Goal: Information Seeking & Learning: Learn about a topic

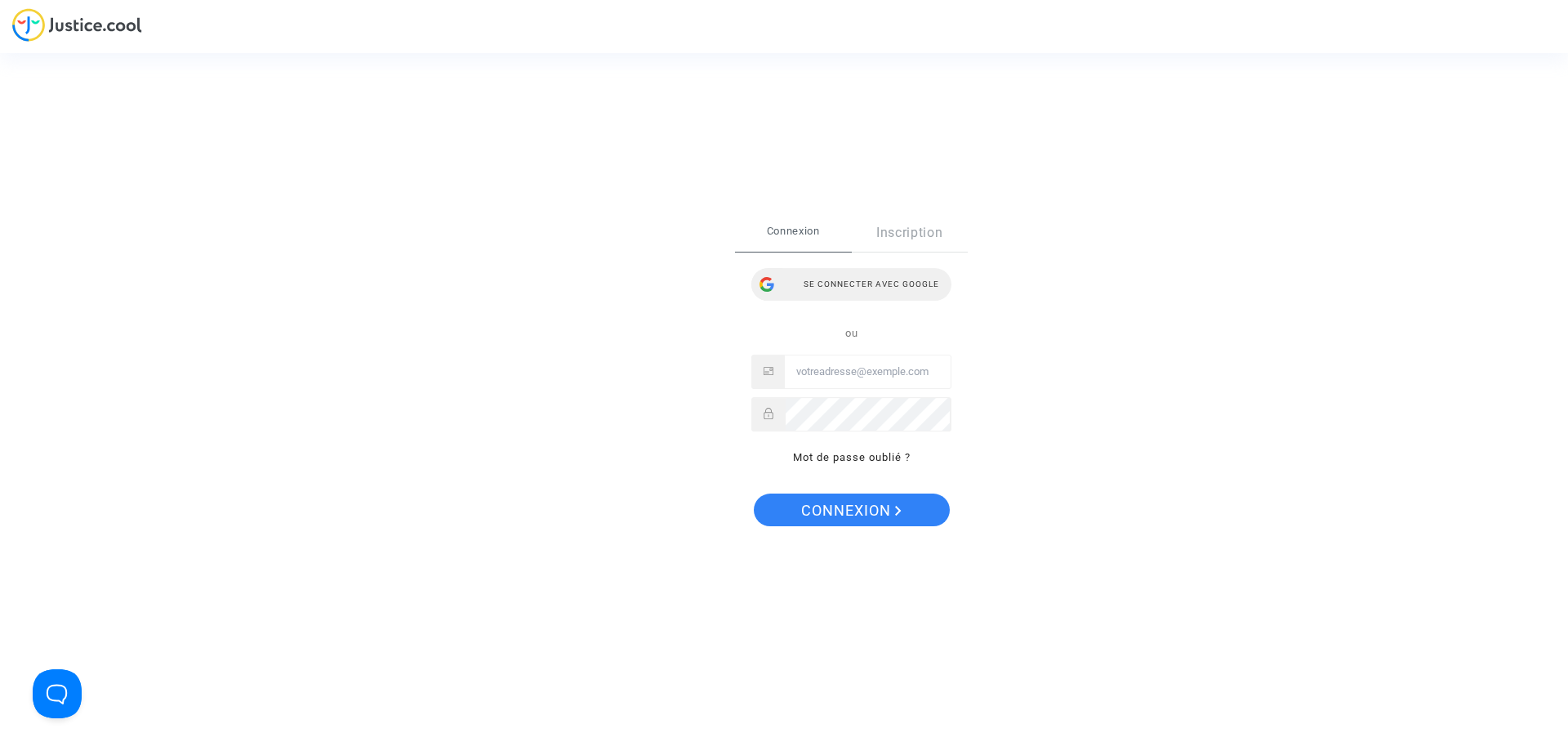
click at [887, 276] on div "Se connecter avec Google" at bounding box center [851, 284] width 200 height 33
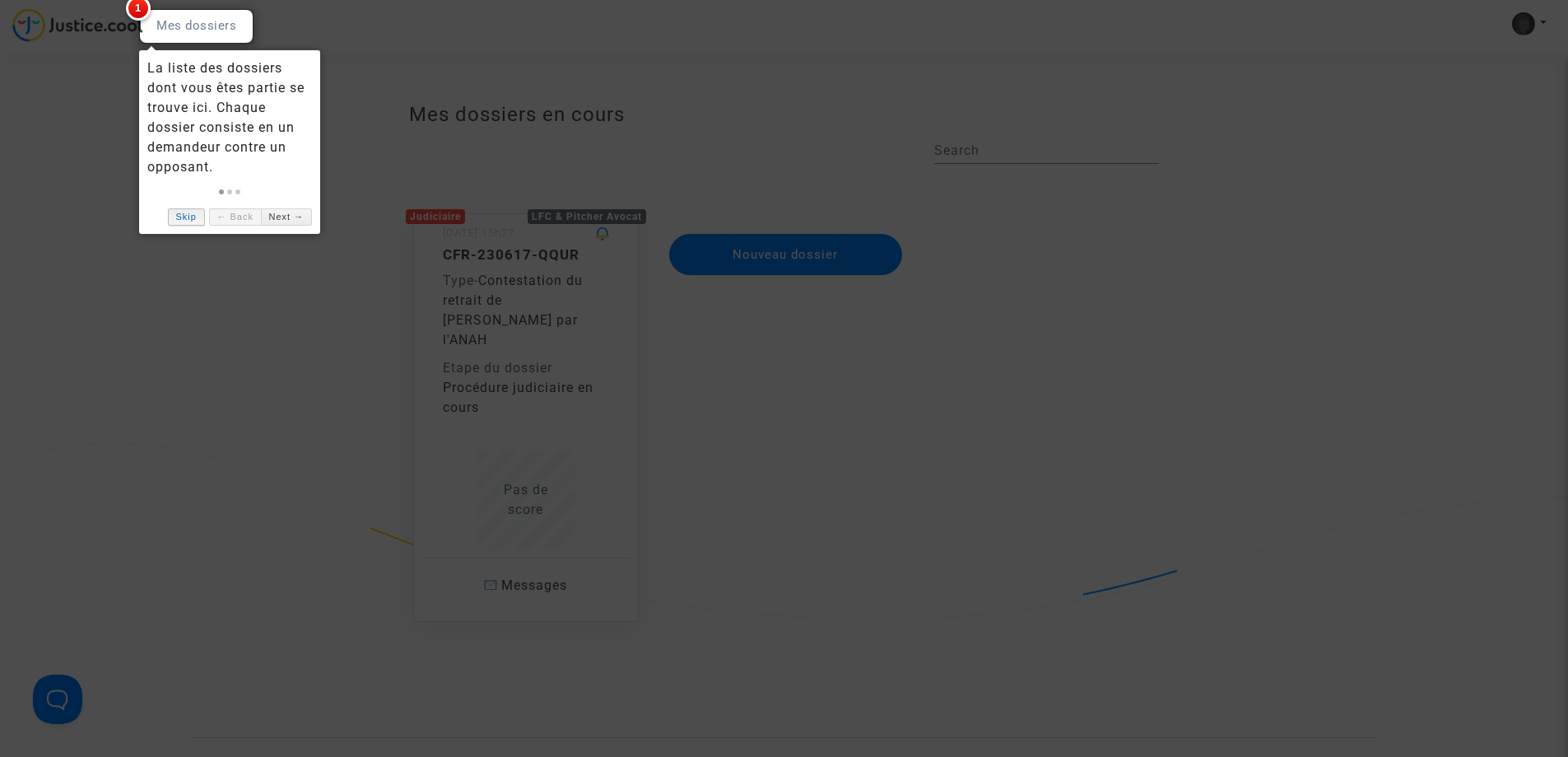
click at [179, 221] on link "Skip" at bounding box center [186, 217] width 37 height 17
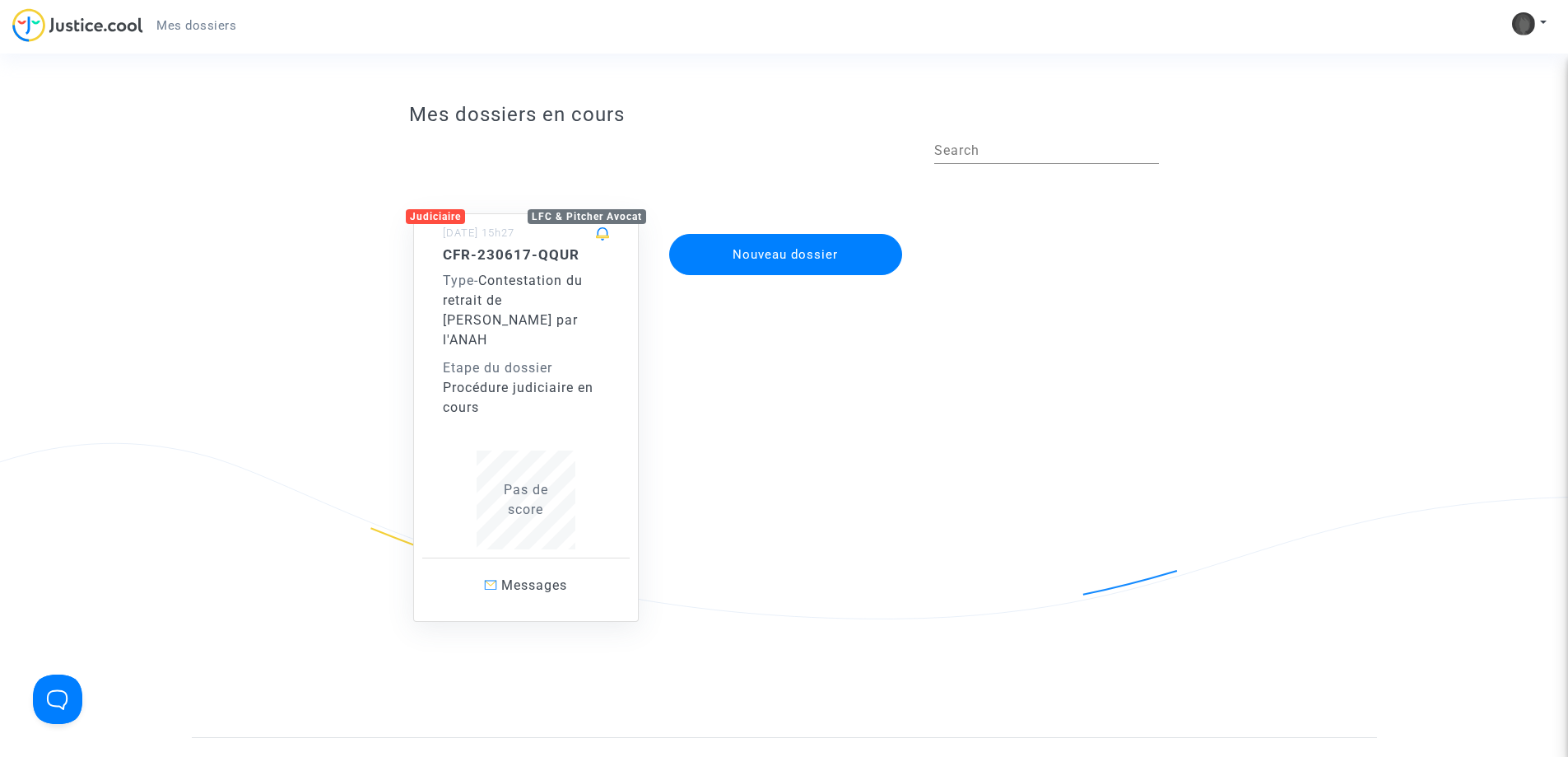
click at [512, 280] on span "Contestation du retrait de MaPrimeRénov par l'ANAH" at bounding box center [513, 309] width 140 height 75
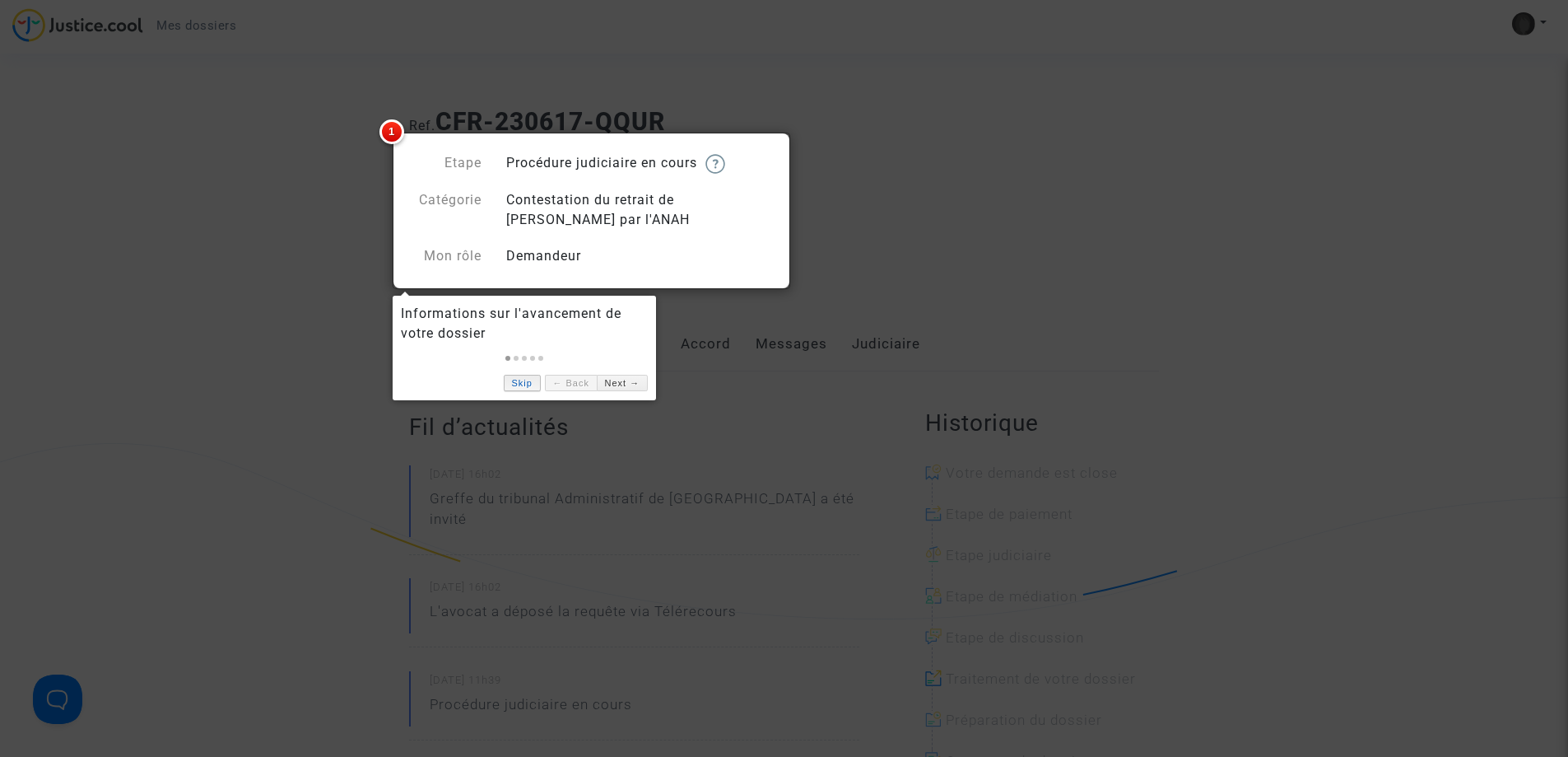
click at [521, 383] on link "Skip" at bounding box center [522, 383] width 37 height 17
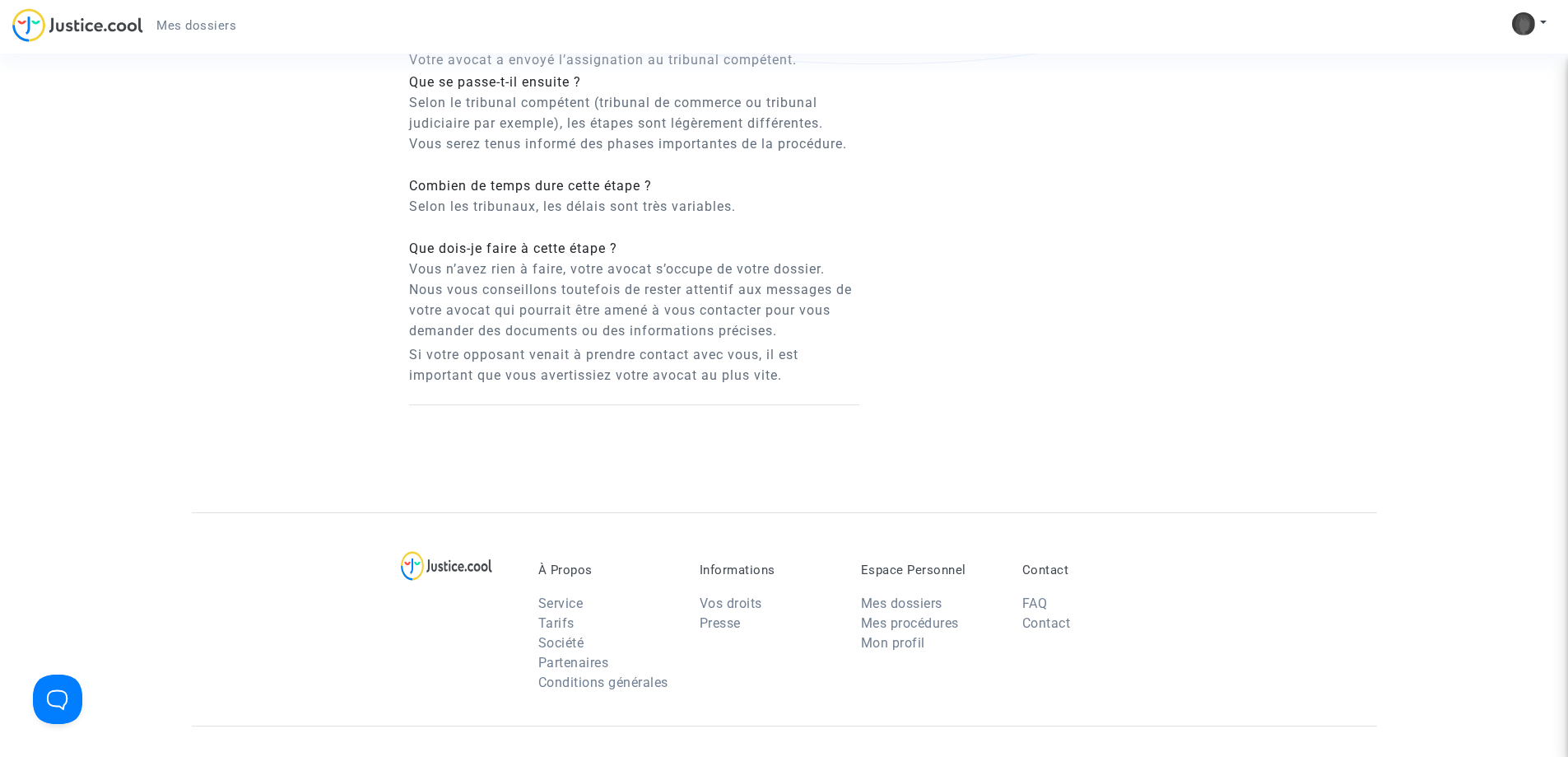
scroll to position [1399, 0]
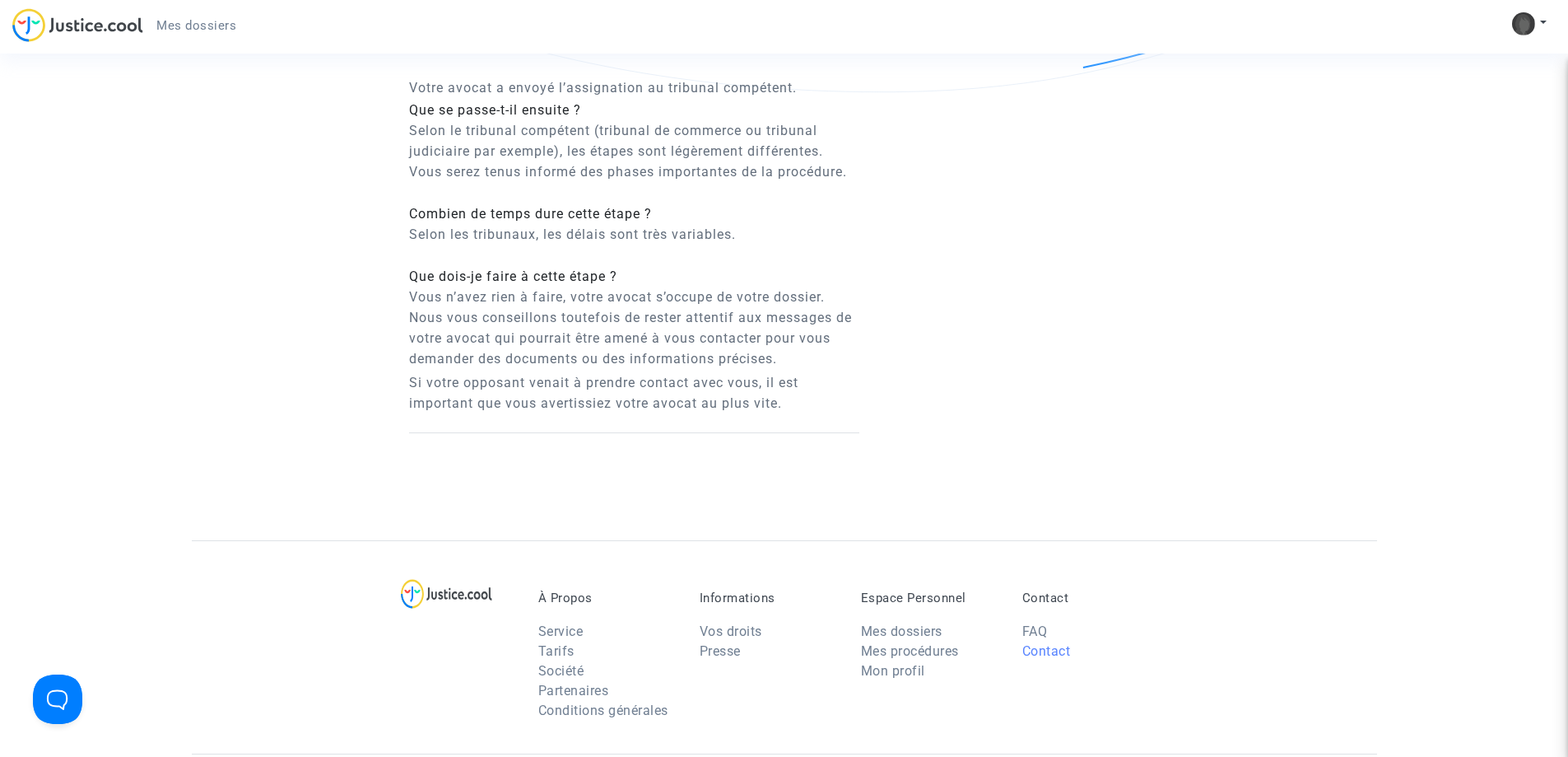
click at [1041, 643] on link "Contact" at bounding box center [1046, 651] width 48 height 15
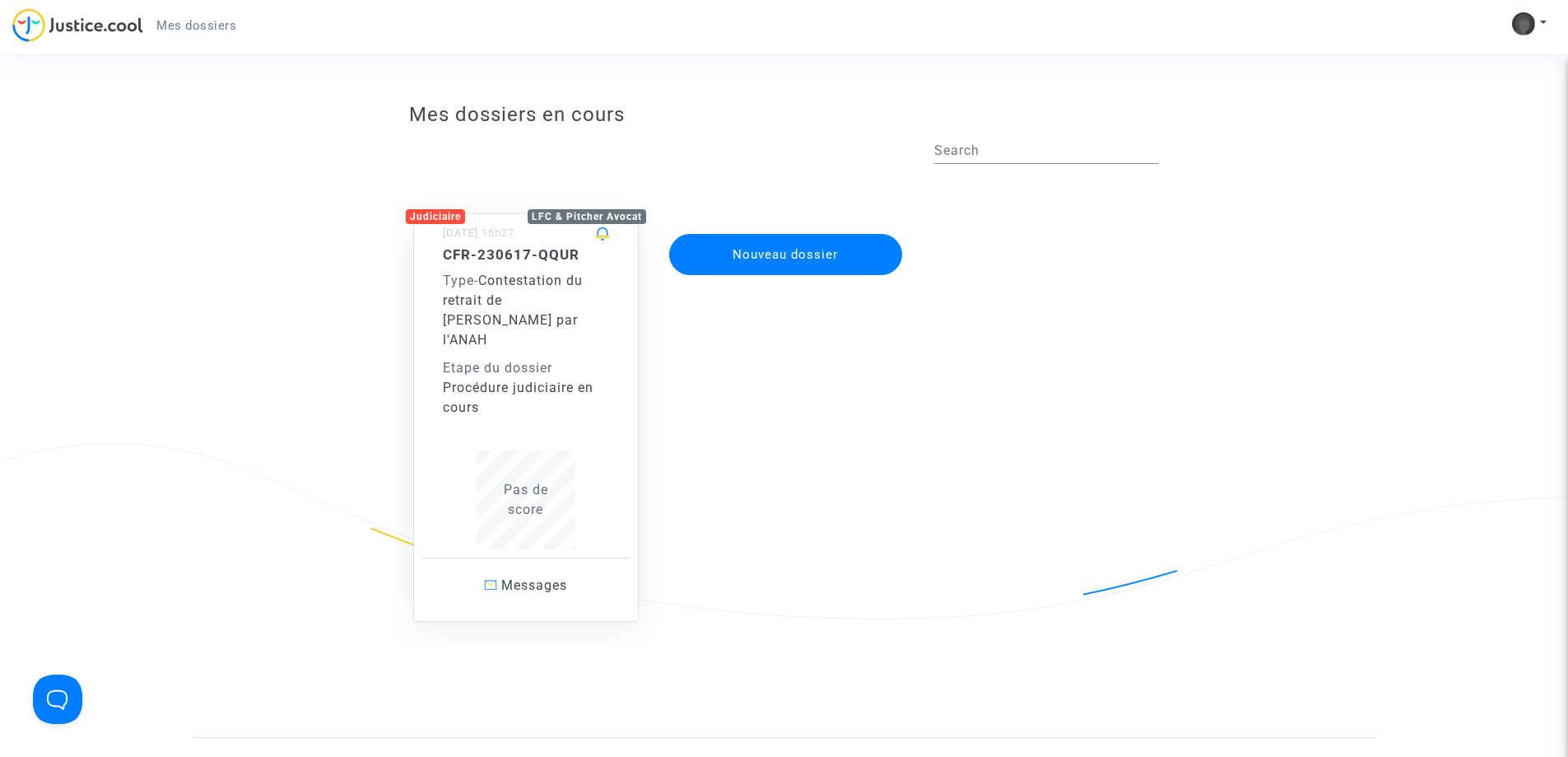
click at [539, 286] on span "Contestation du retrait de MaPrimeRénov par l'ANAH" at bounding box center [513, 309] width 140 height 75
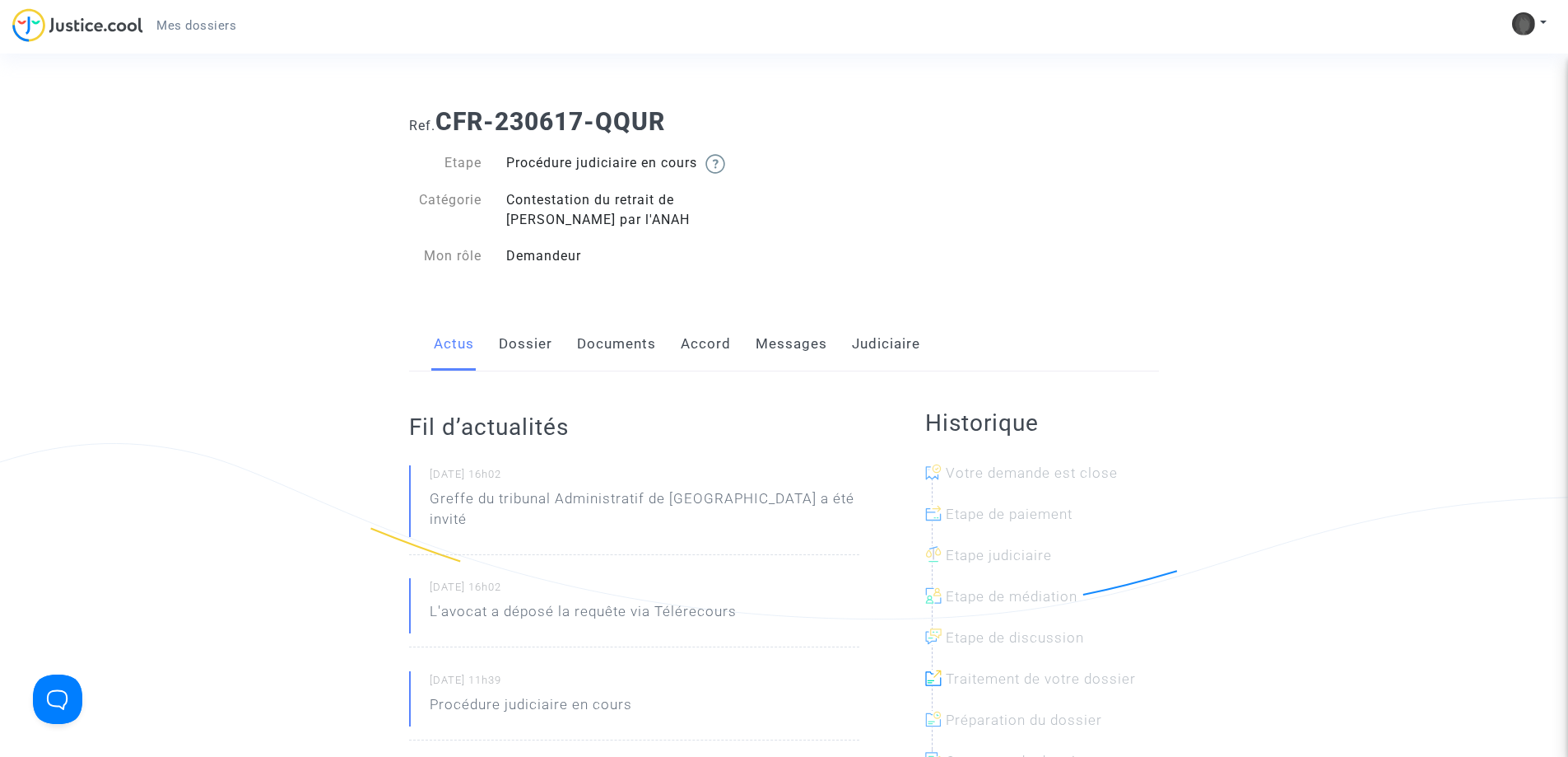
click at [537, 354] on link "Dossier" at bounding box center [526, 343] width 53 height 54
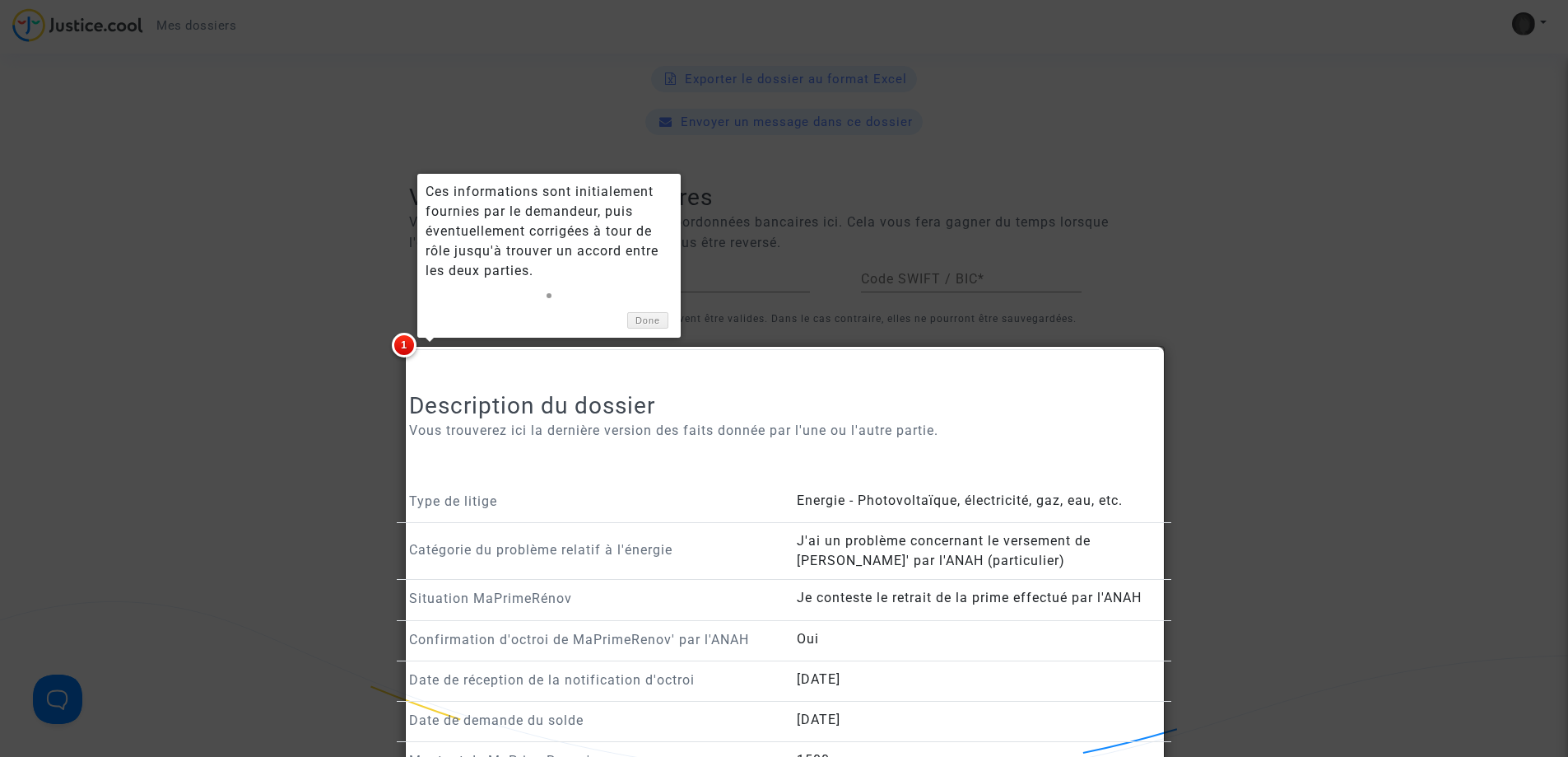
scroll to position [741, 0]
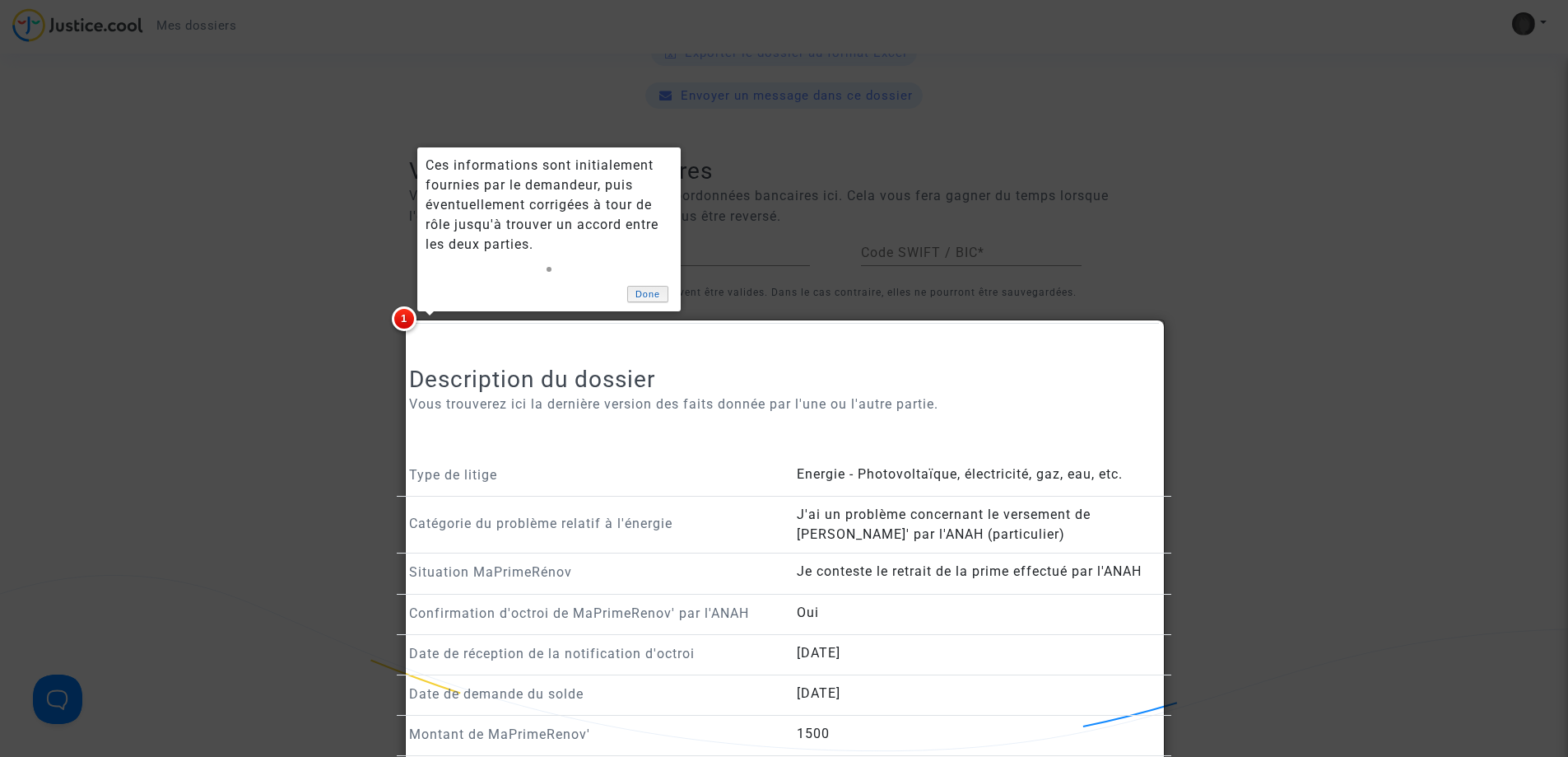
click at [641, 296] on link "Done" at bounding box center [647, 294] width 41 height 17
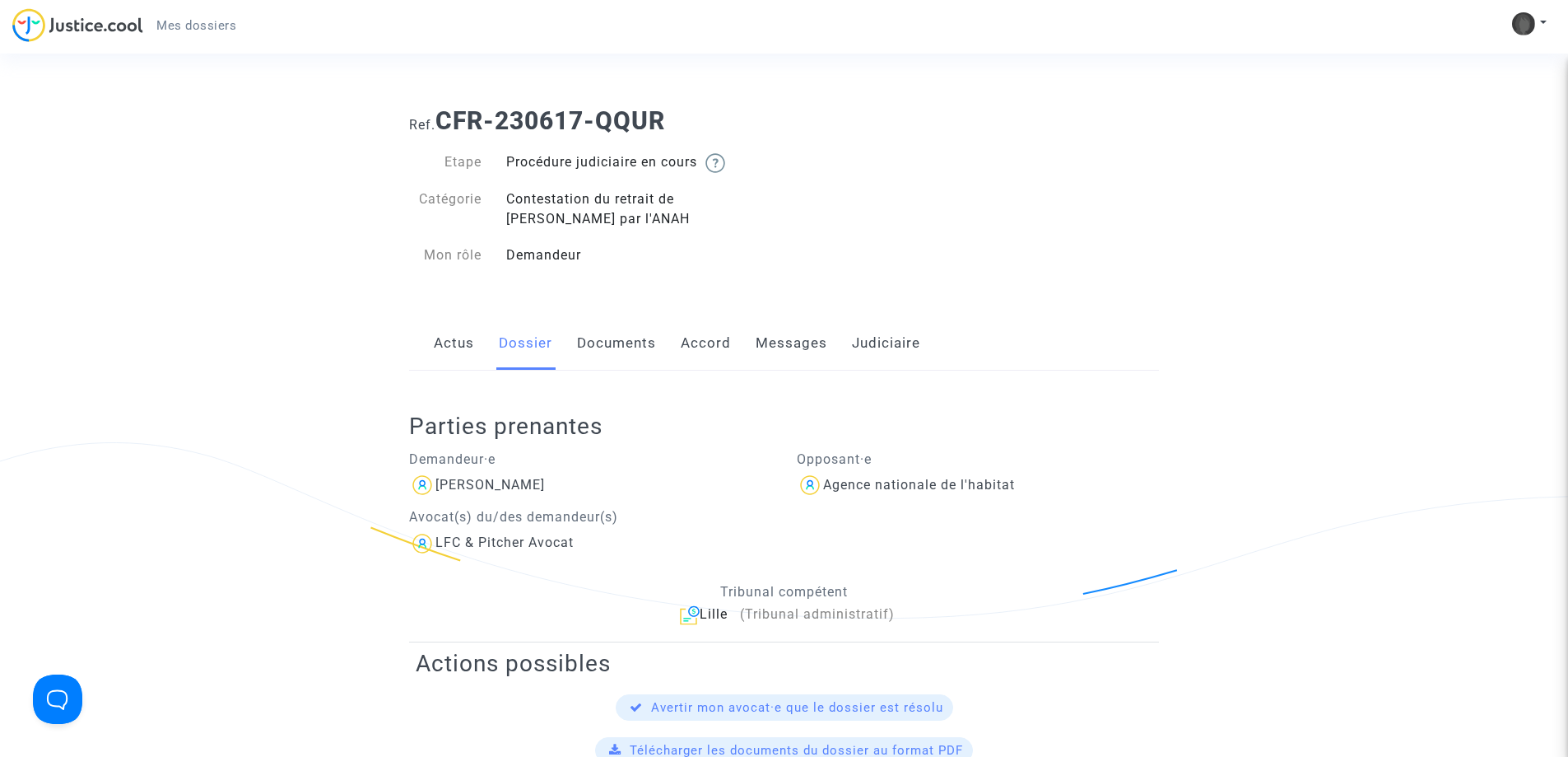
scroll to position [0, 0]
click at [620, 333] on link "Documents" at bounding box center [616, 343] width 79 height 54
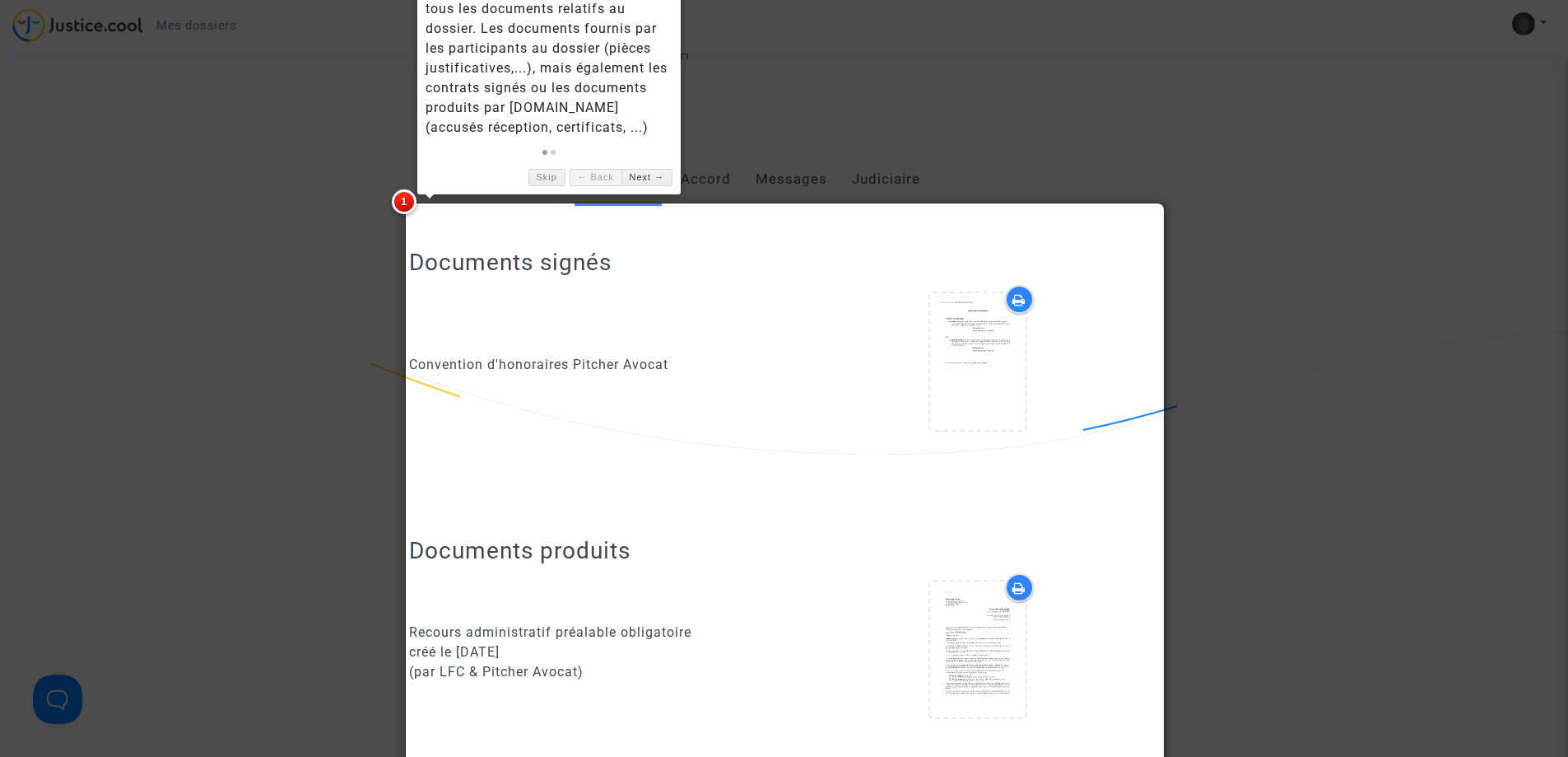
scroll to position [247, 0]
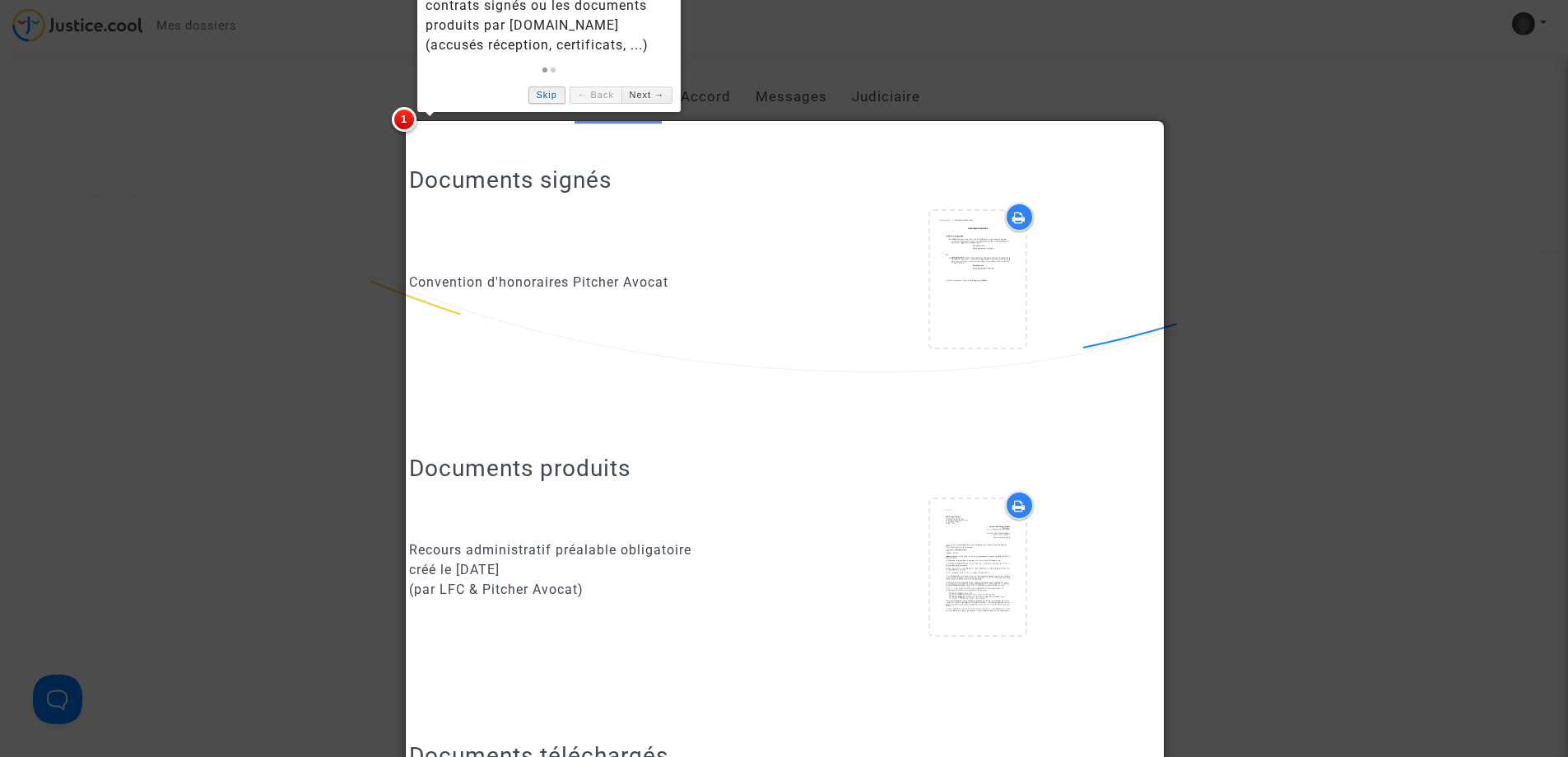
click at [539, 90] on link "Skip" at bounding box center [546, 95] width 37 height 17
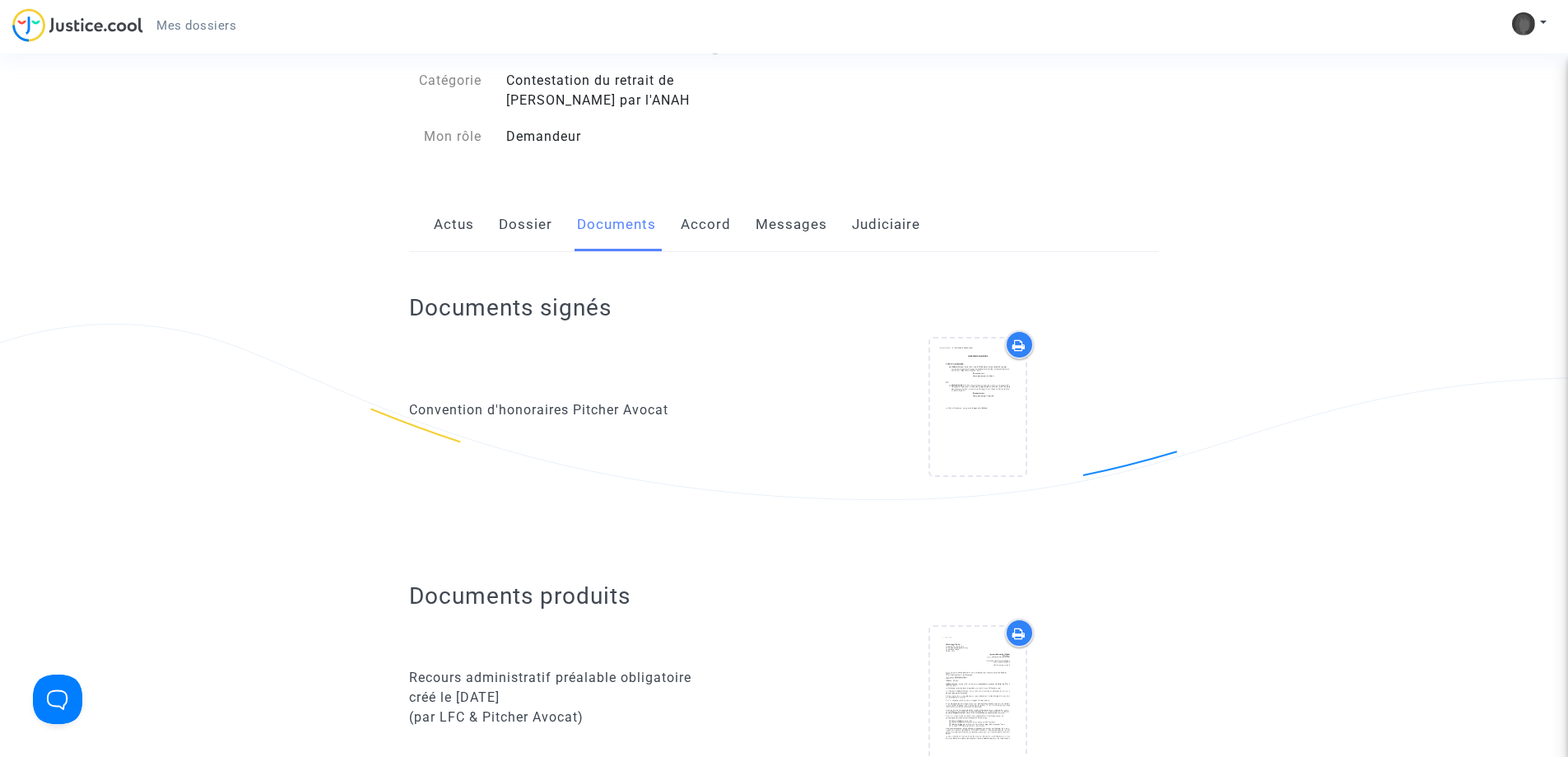
scroll to position [83, 0]
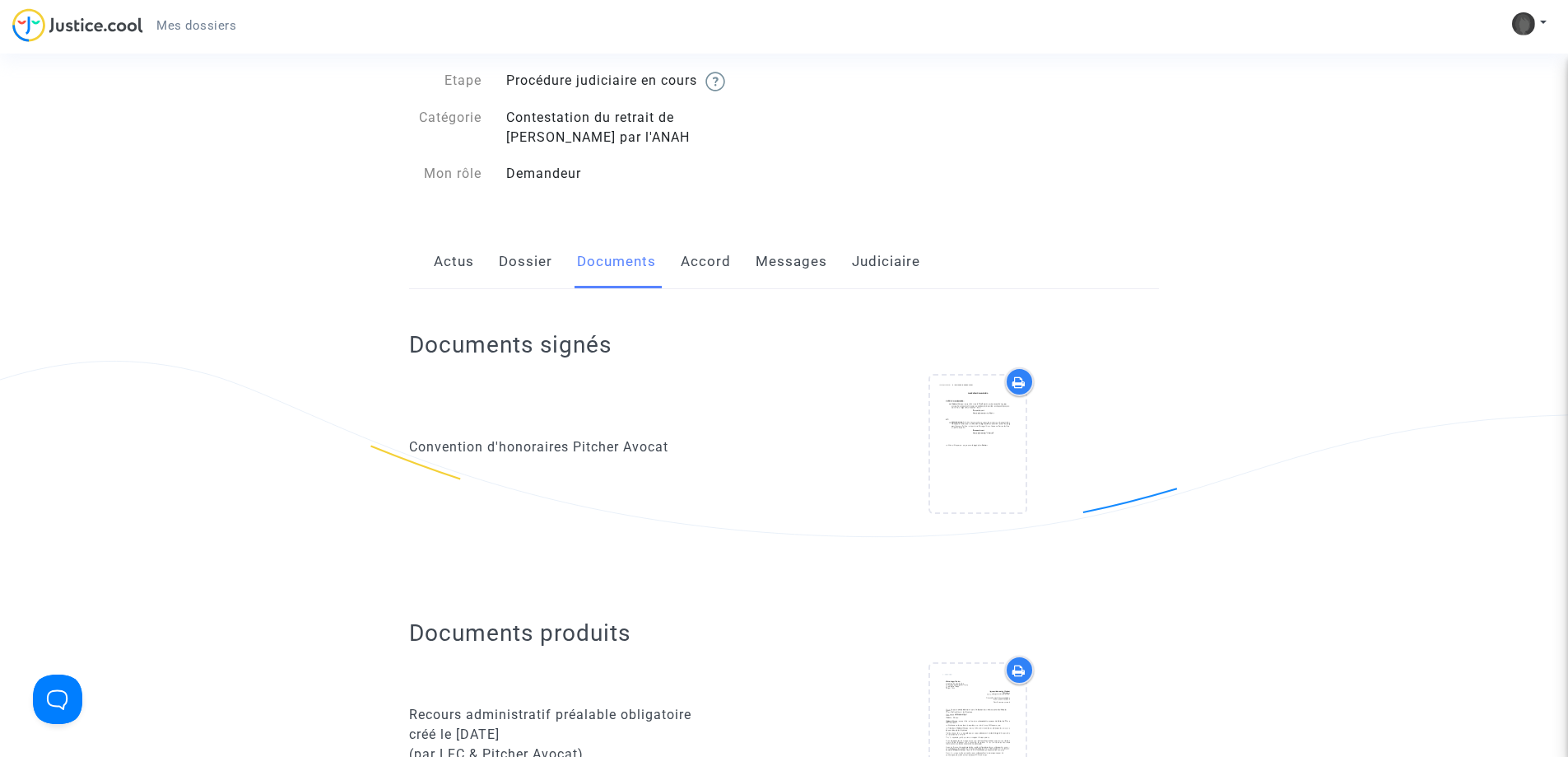
click at [719, 268] on link "Accord" at bounding box center [706, 261] width 50 height 54
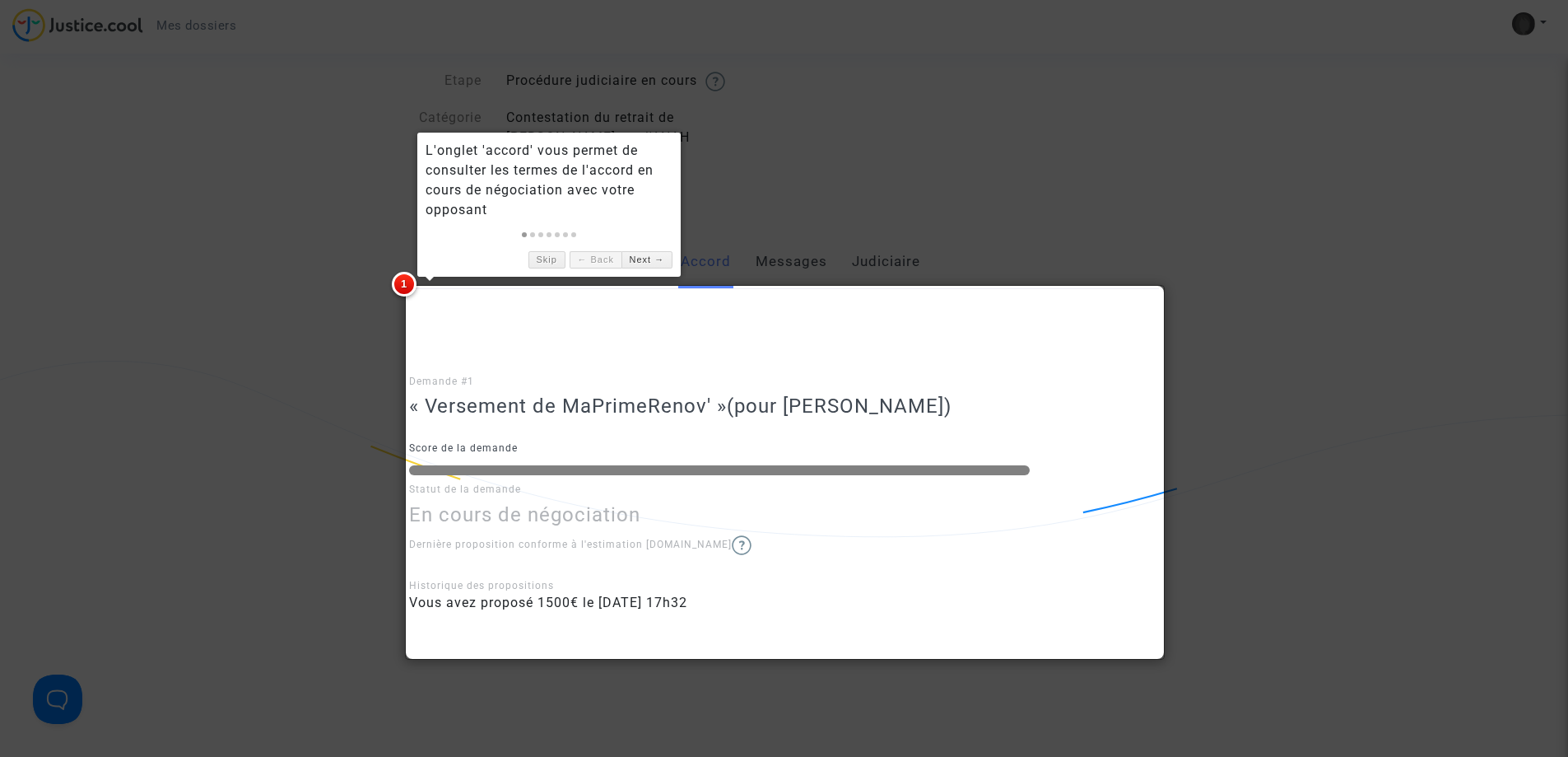
scroll to position [165, 0]
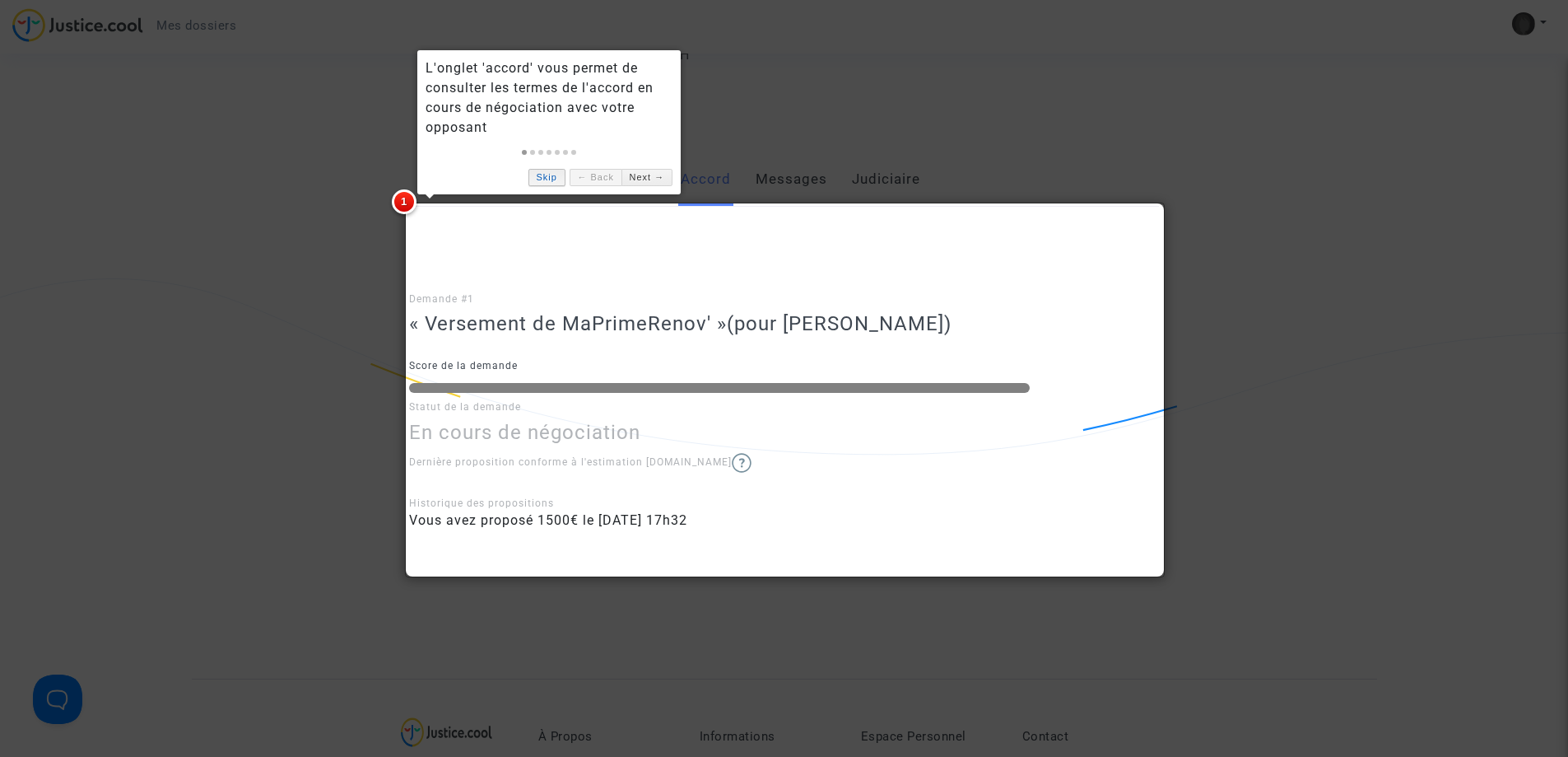
click at [558, 172] on link "Skip" at bounding box center [546, 177] width 37 height 17
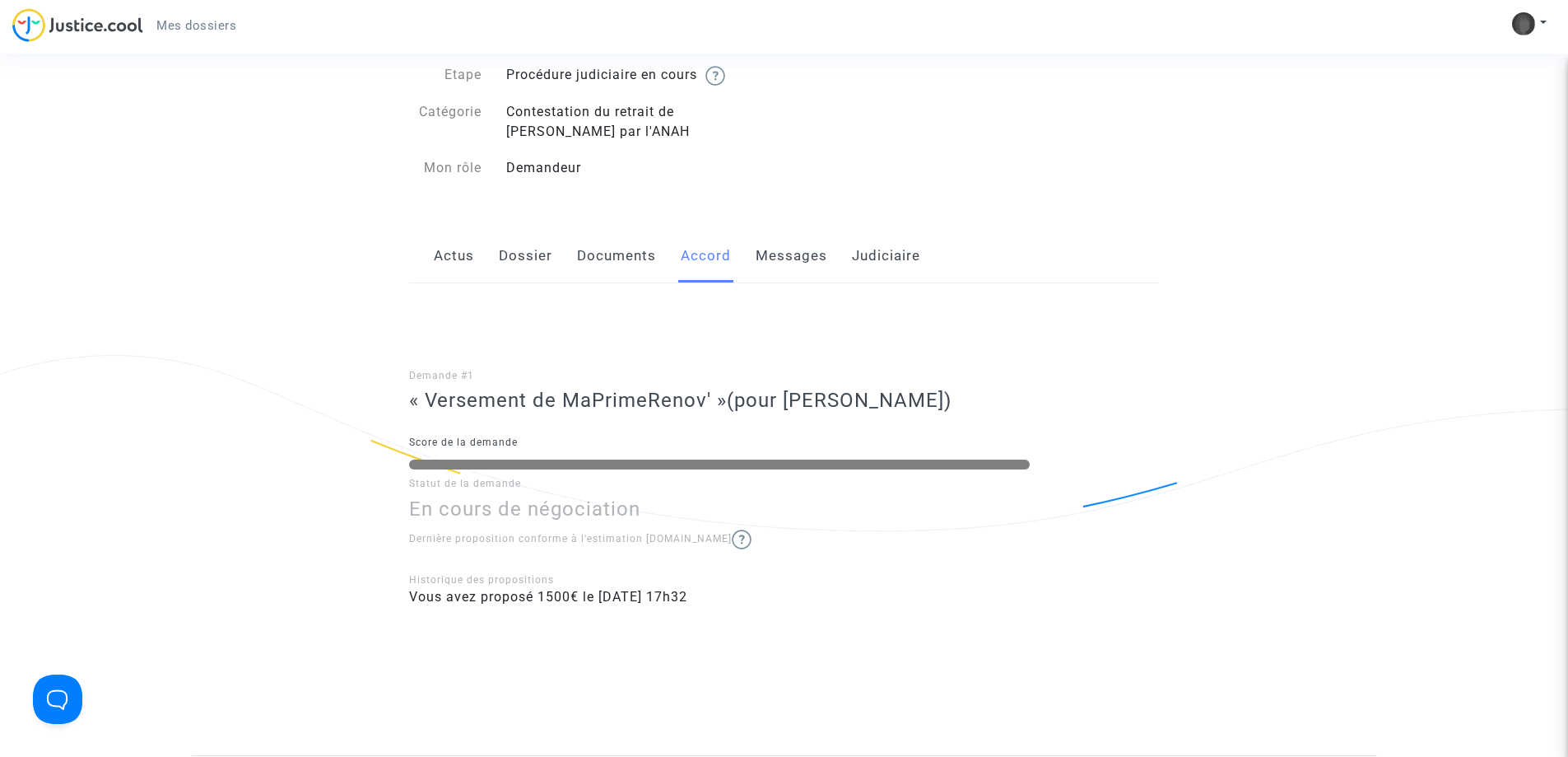
scroll to position [83, 0]
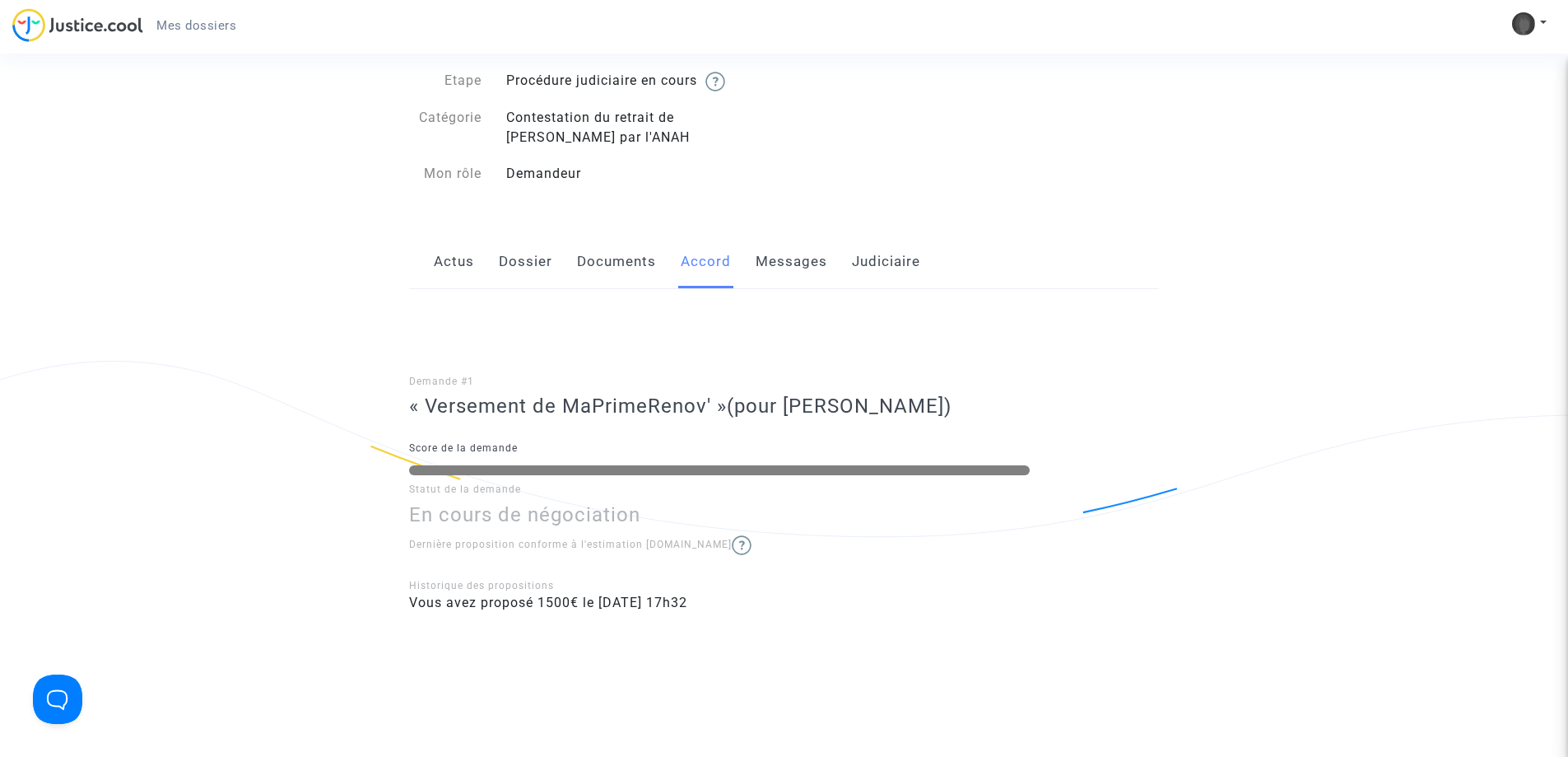
click at [781, 268] on link "Messages" at bounding box center [792, 261] width 72 height 54
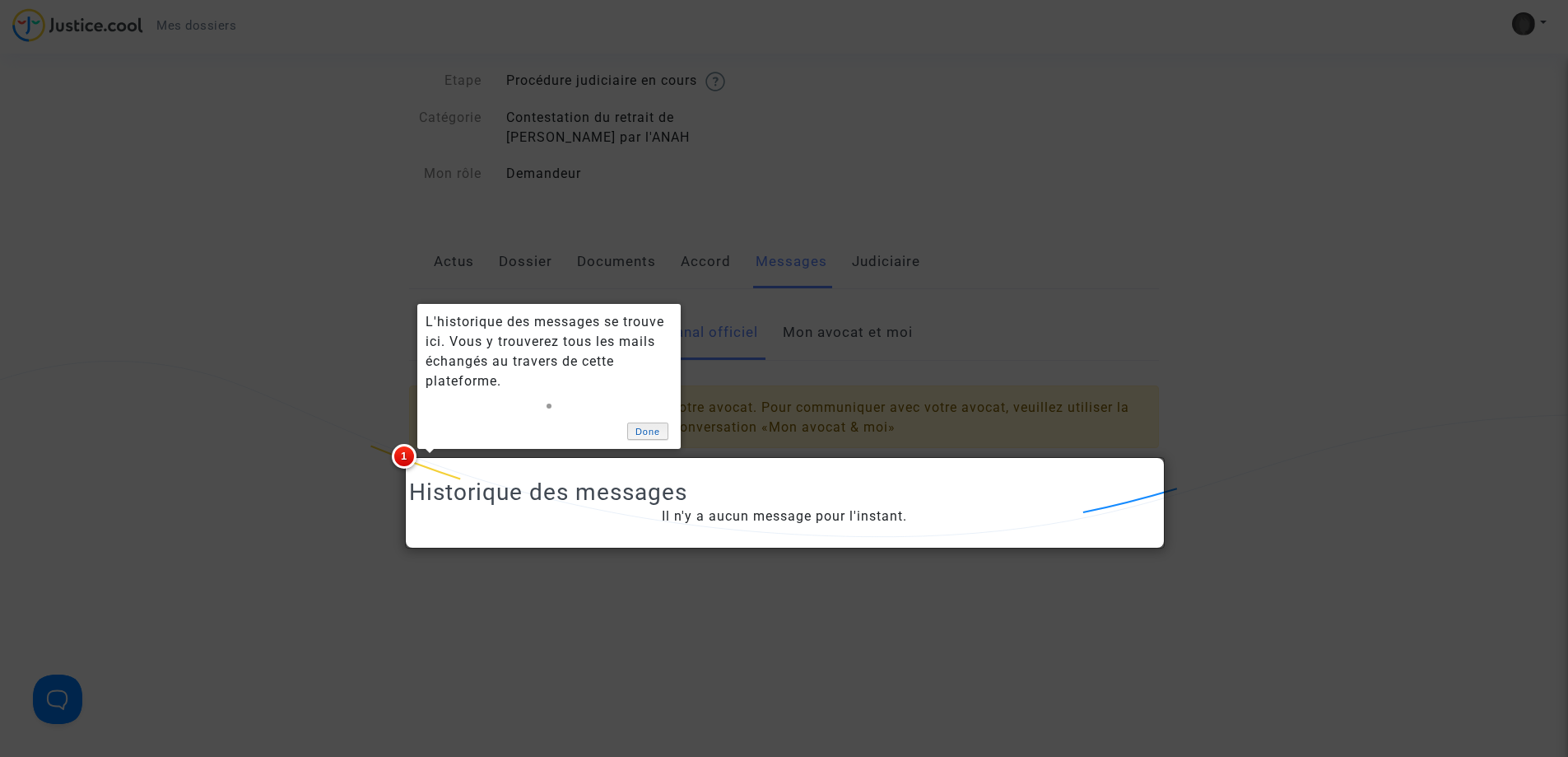
click at [645, 434] on link "Done" at bounding box center [647, 431] width 41 height 17
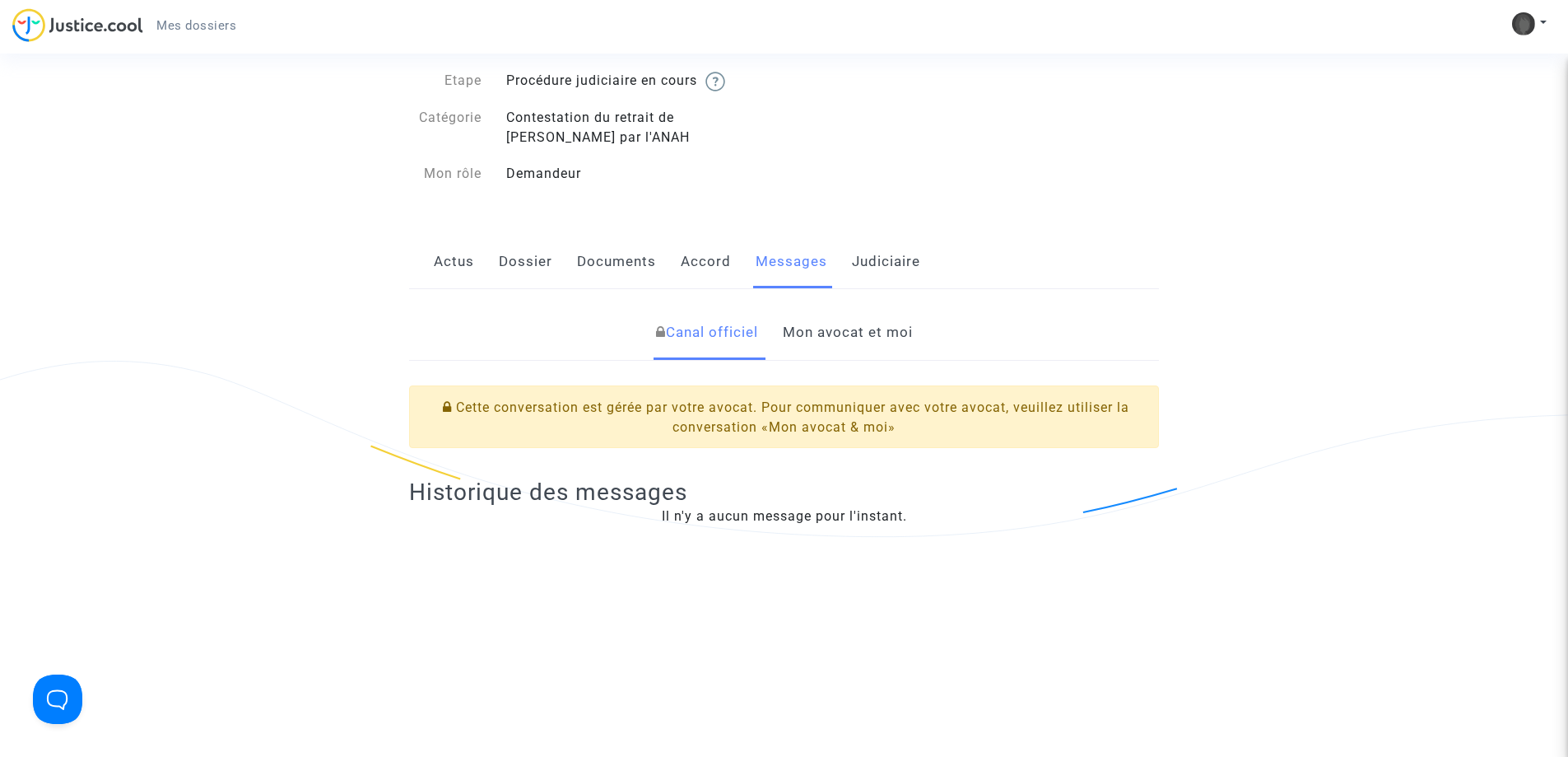
click at [850, 323] on link "Mon avocat et moi" at bounding box center [847, 332] width 130 height 54
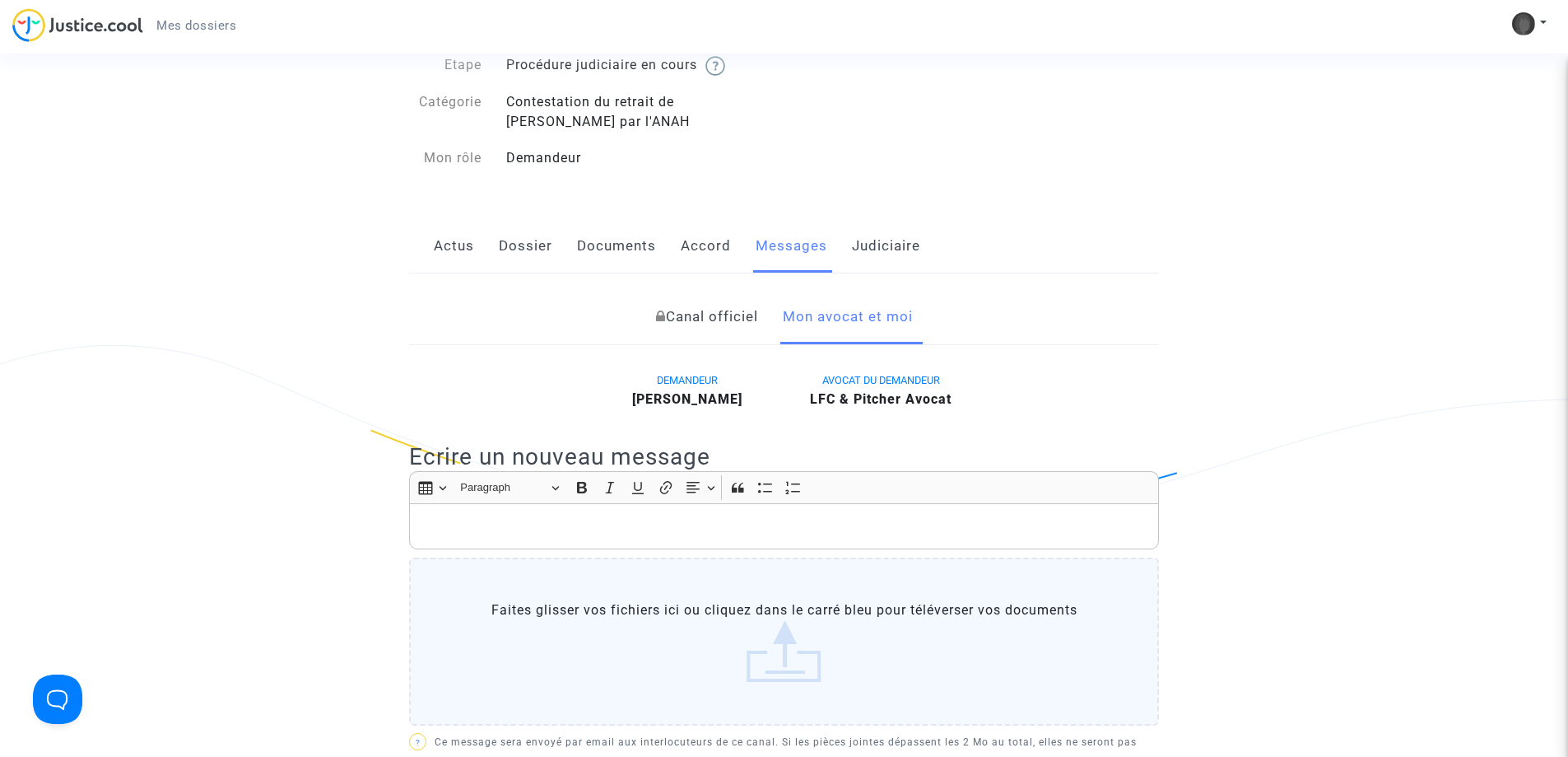
scroll to position [83, 0]
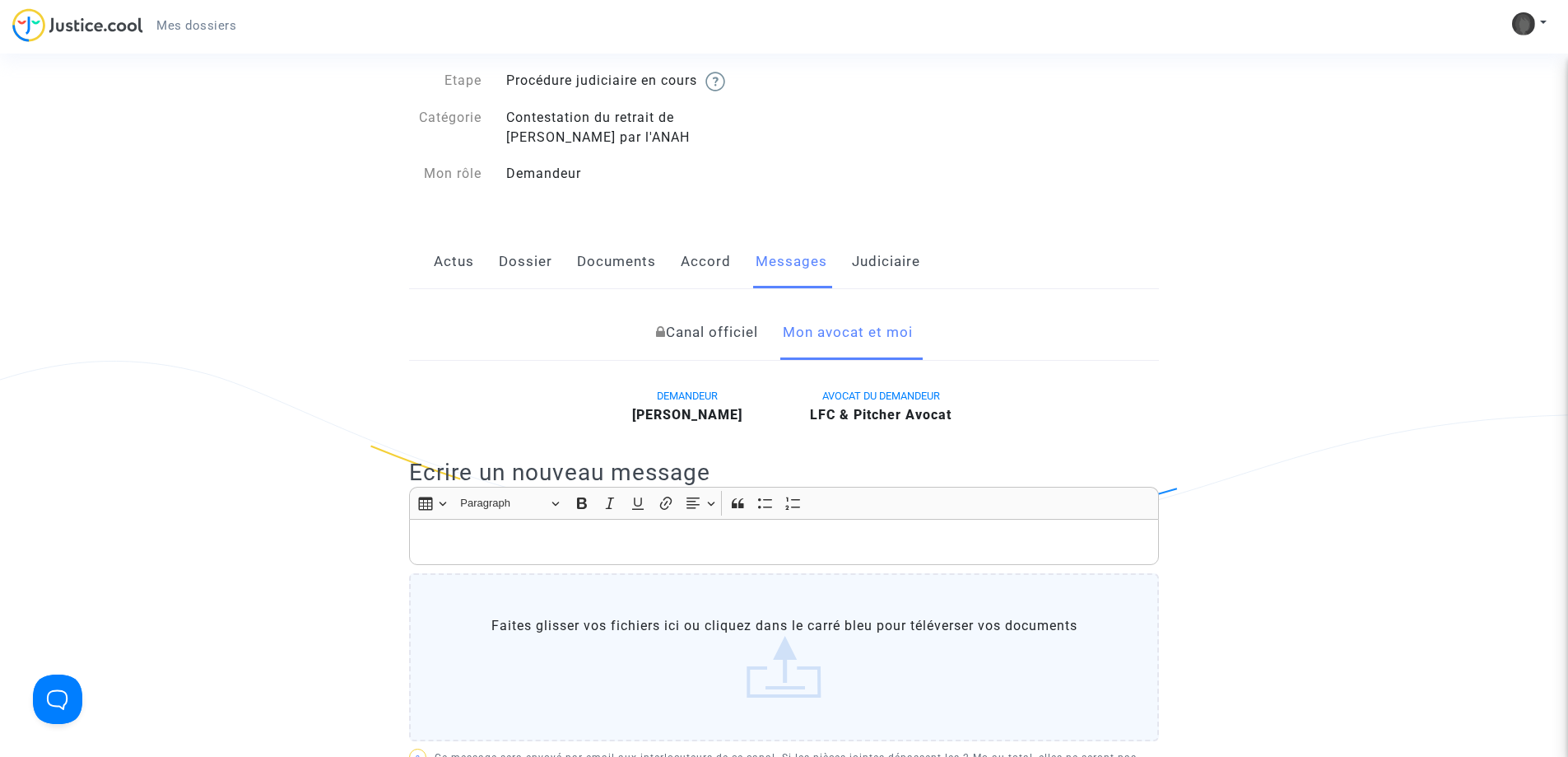
click at [894, 261] on link "Judiciaire" at bounding box center [886, 261] width 68 height 54
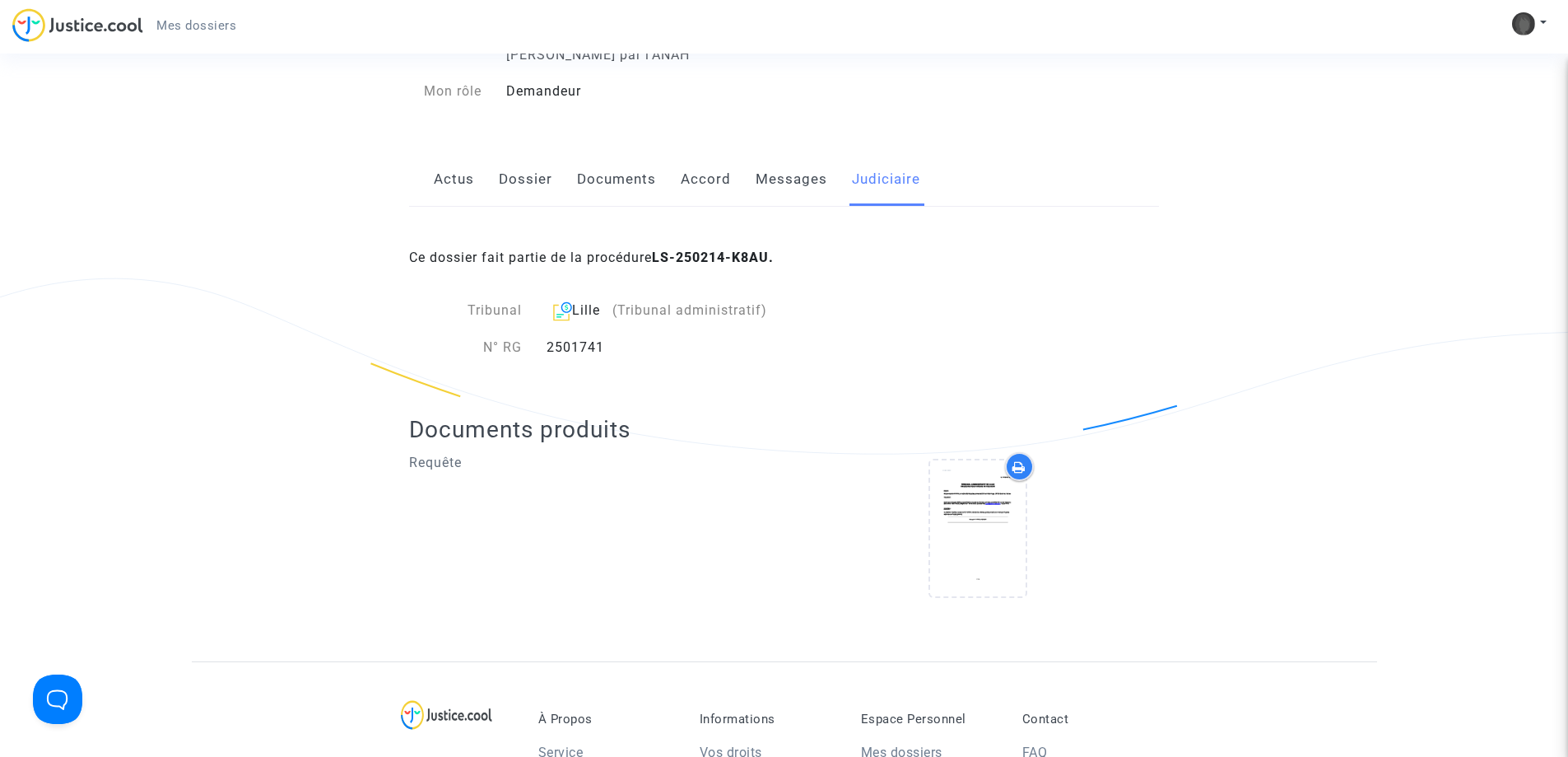
scroll to position [247, 0]
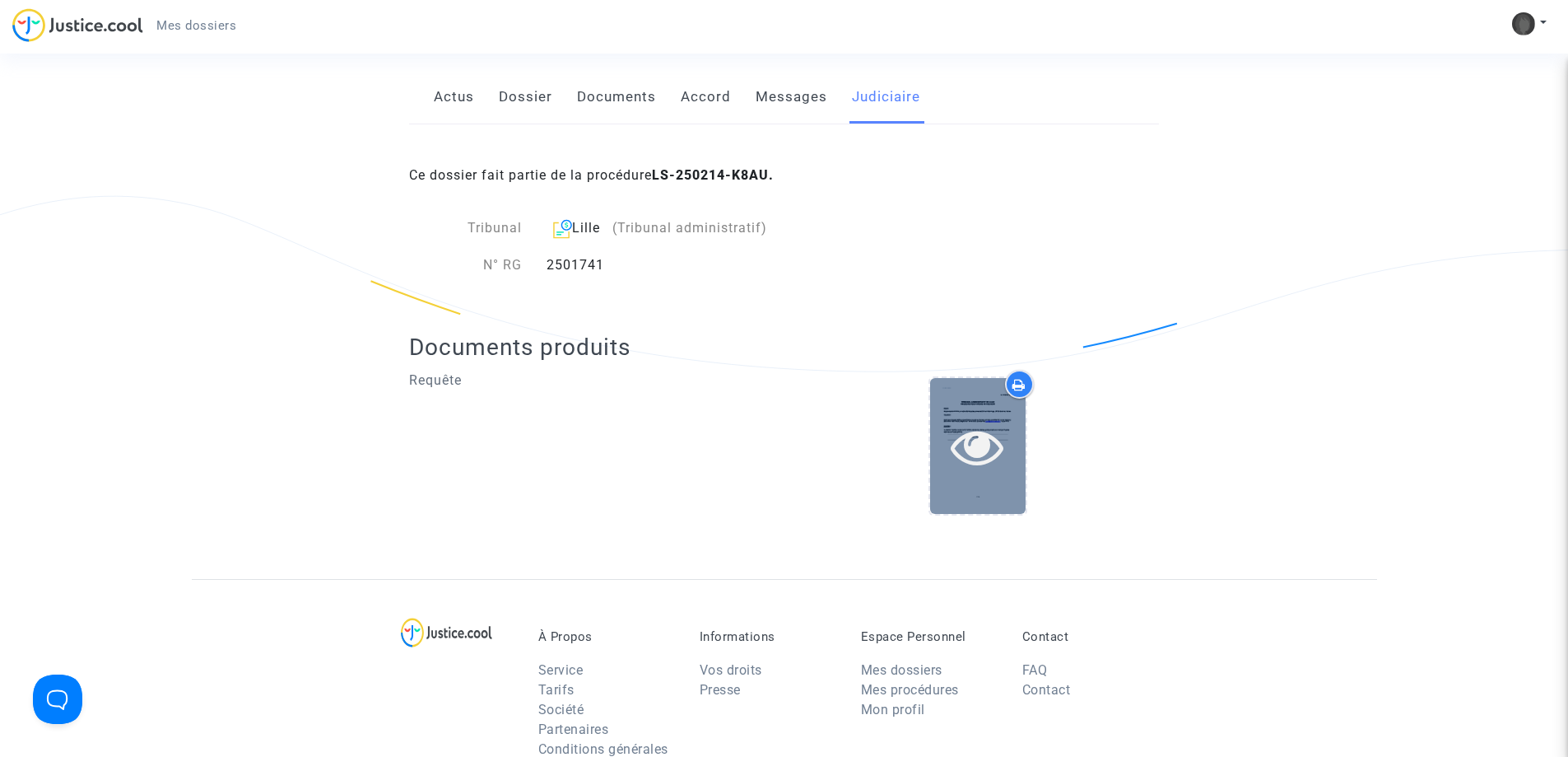
click at [972, 429] on icon at bounding box center [977, 447] width 53 height 53
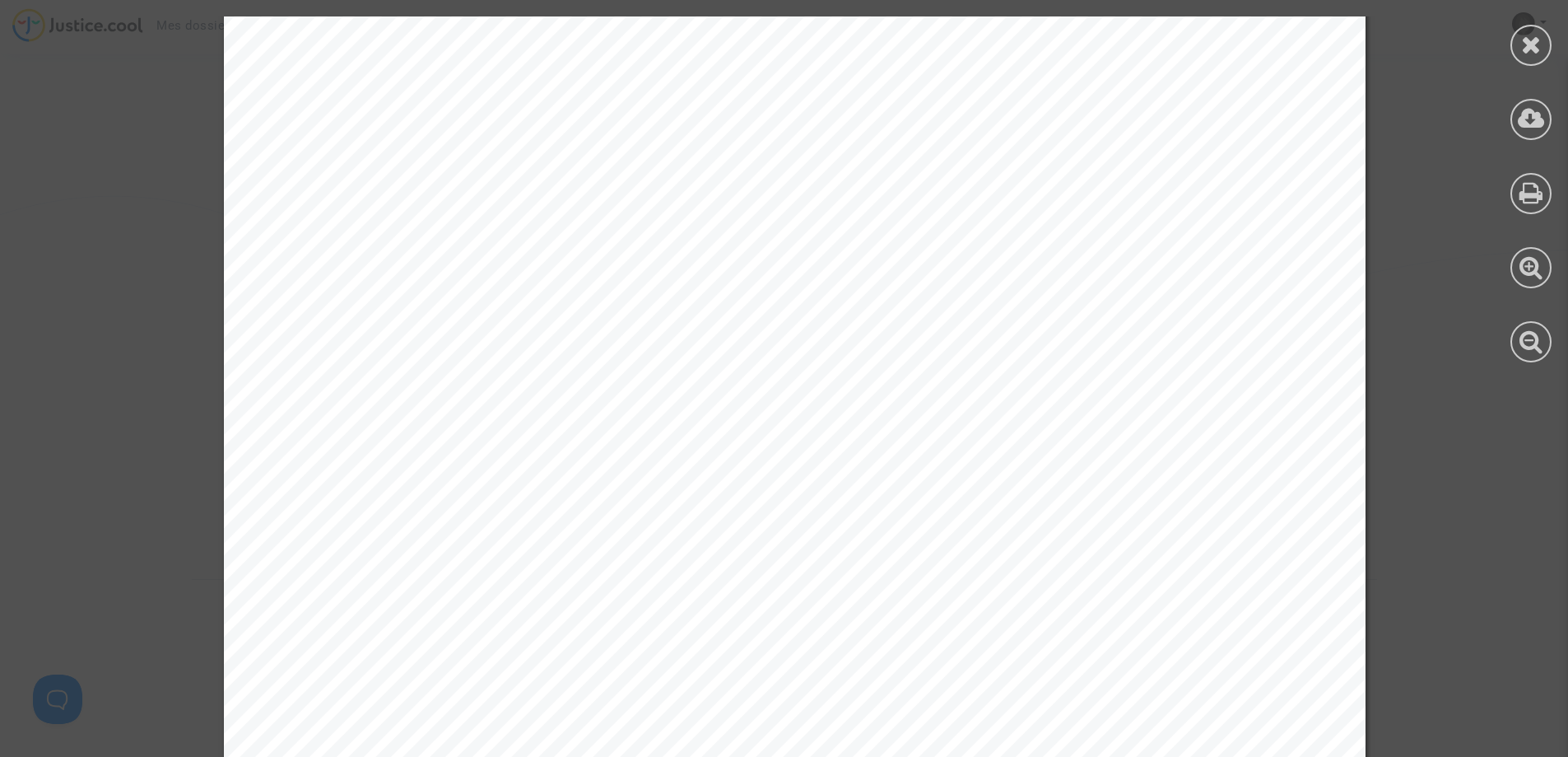
scroll to position [32436, 0]
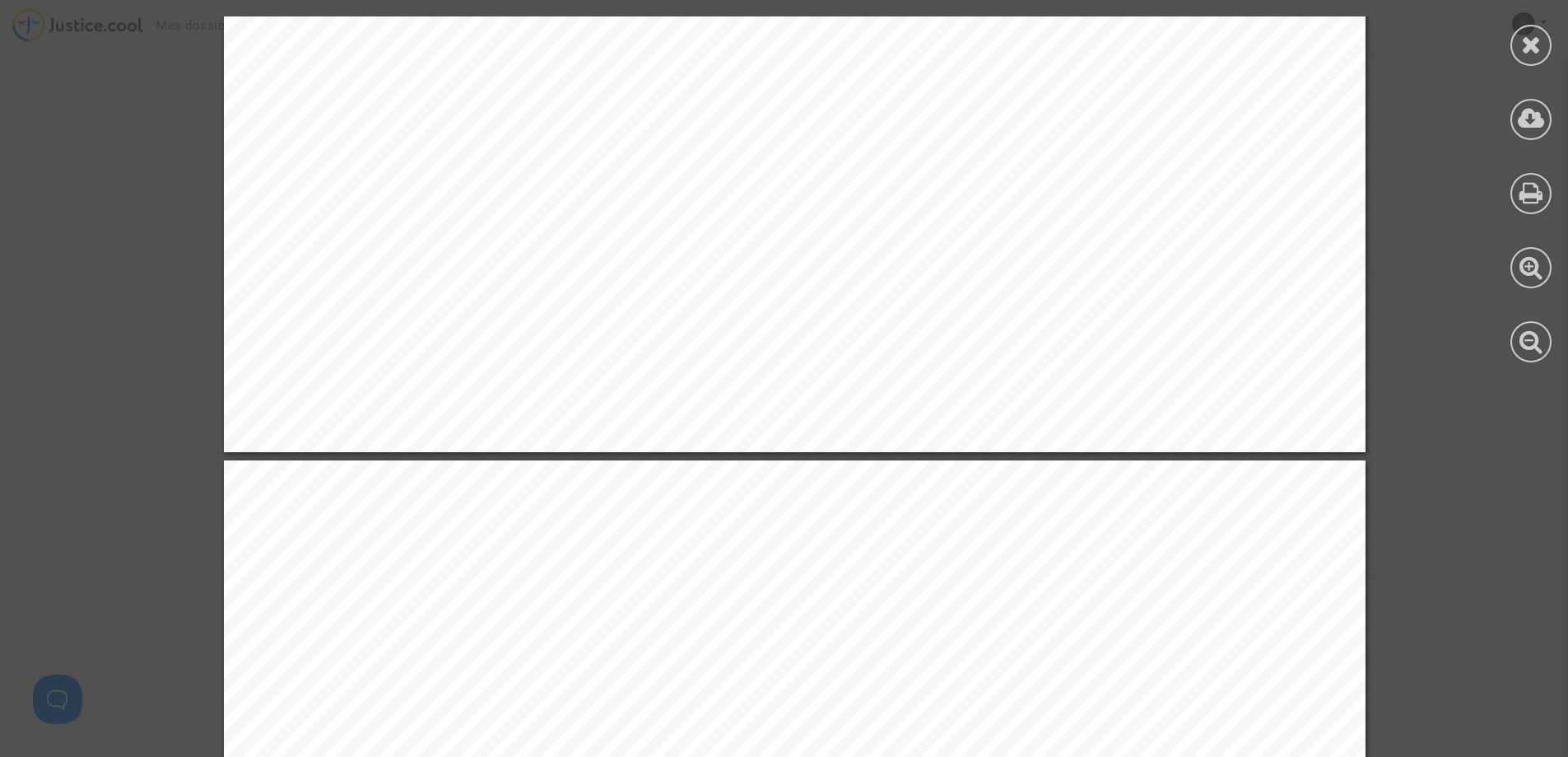
click at [1537, 43] on icon at bounding box center [1532, 45] width 21 height 25
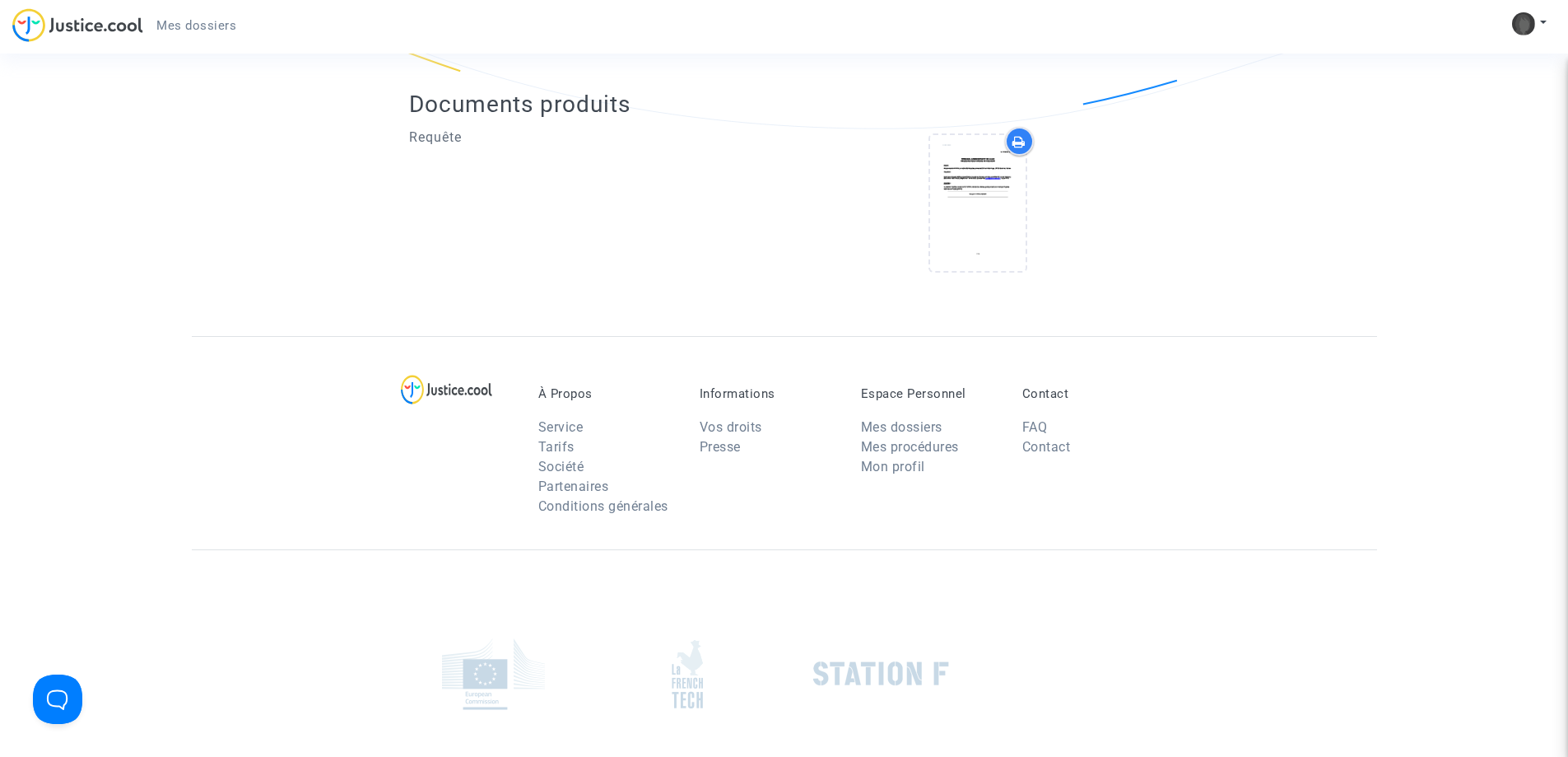
scroll to position [165, 0]
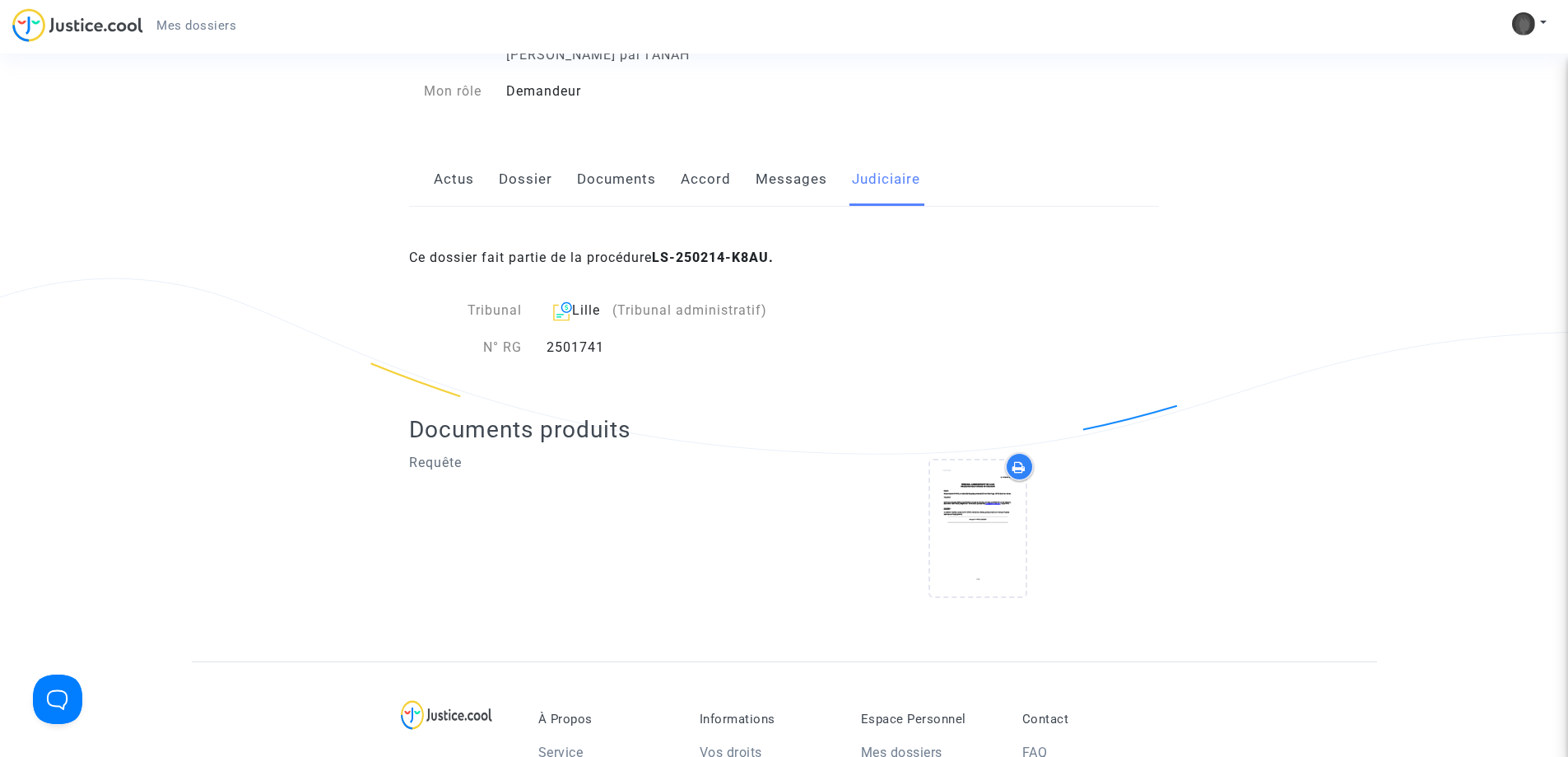
click at [801, 176] on link "Messages" at bounding box center [792, 179] width 72 height 54
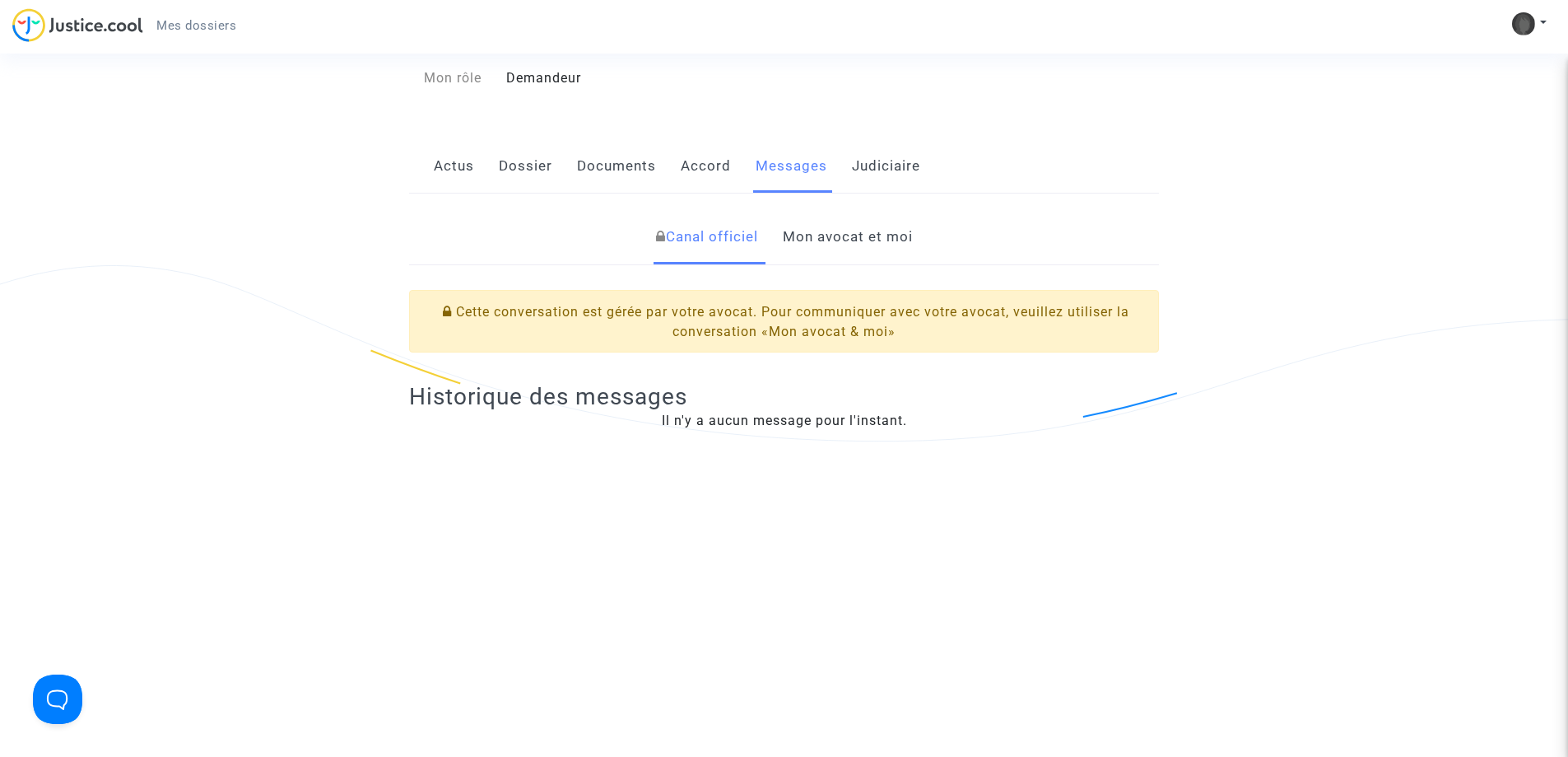
scroll to position [165, 0]
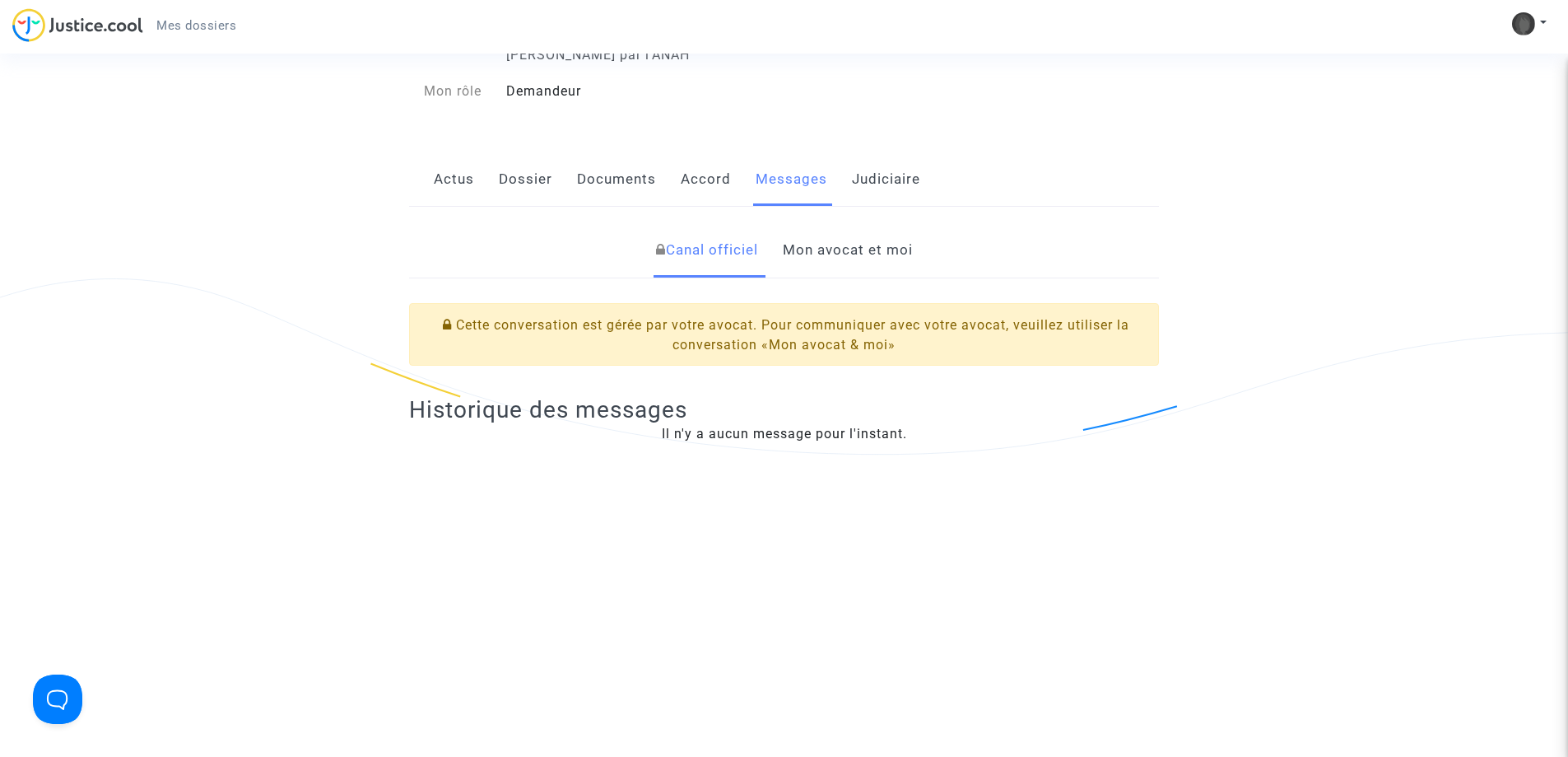
click at [820, 244] on link "Mon avocat et moi" at bounding box center [847, 249] width 130 height 54
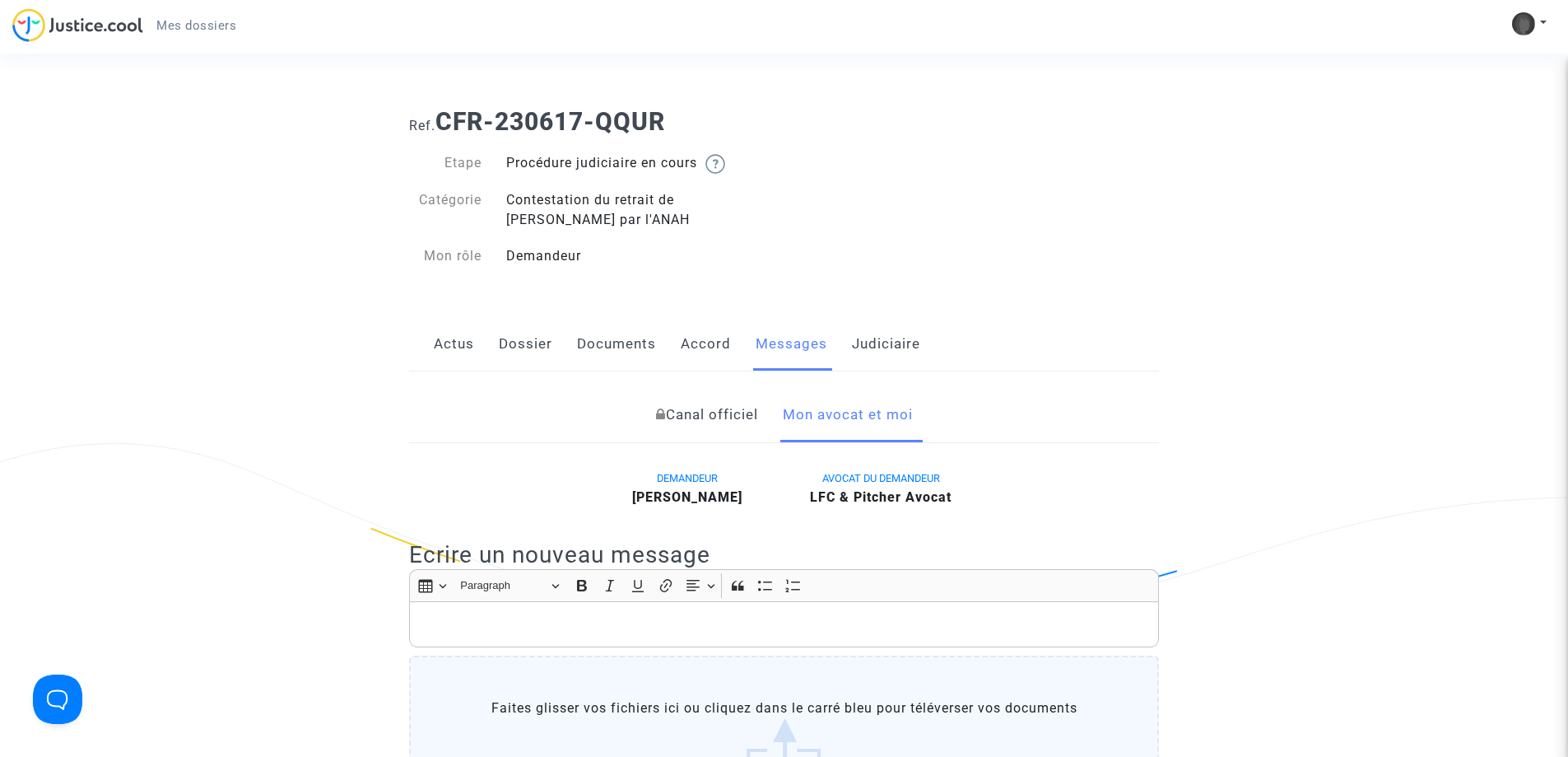
click at [870, 345] on link "Judiciaire" at bounding box center [886, 343] width 68 height 54
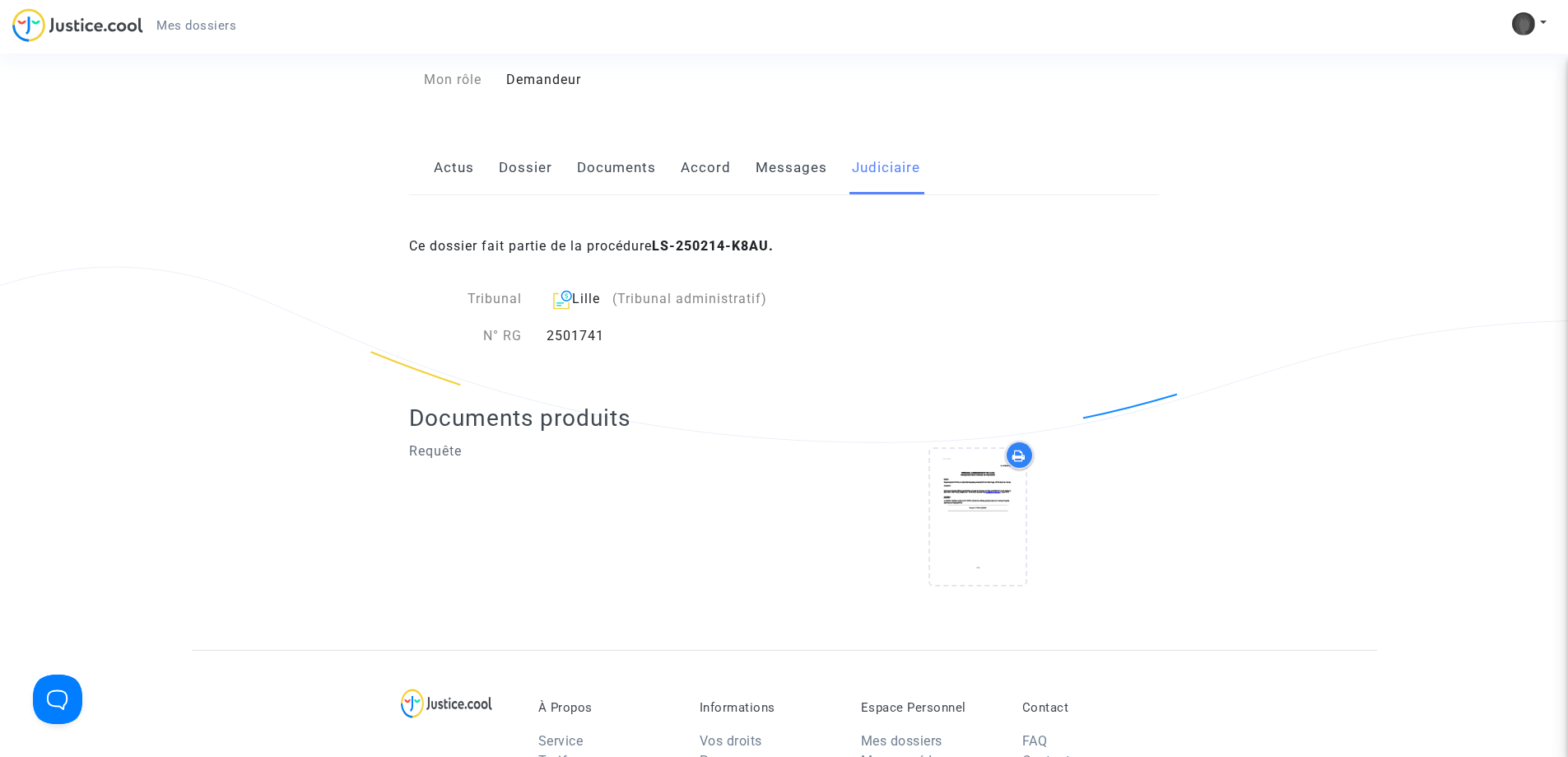
scroll to position [165, 0]
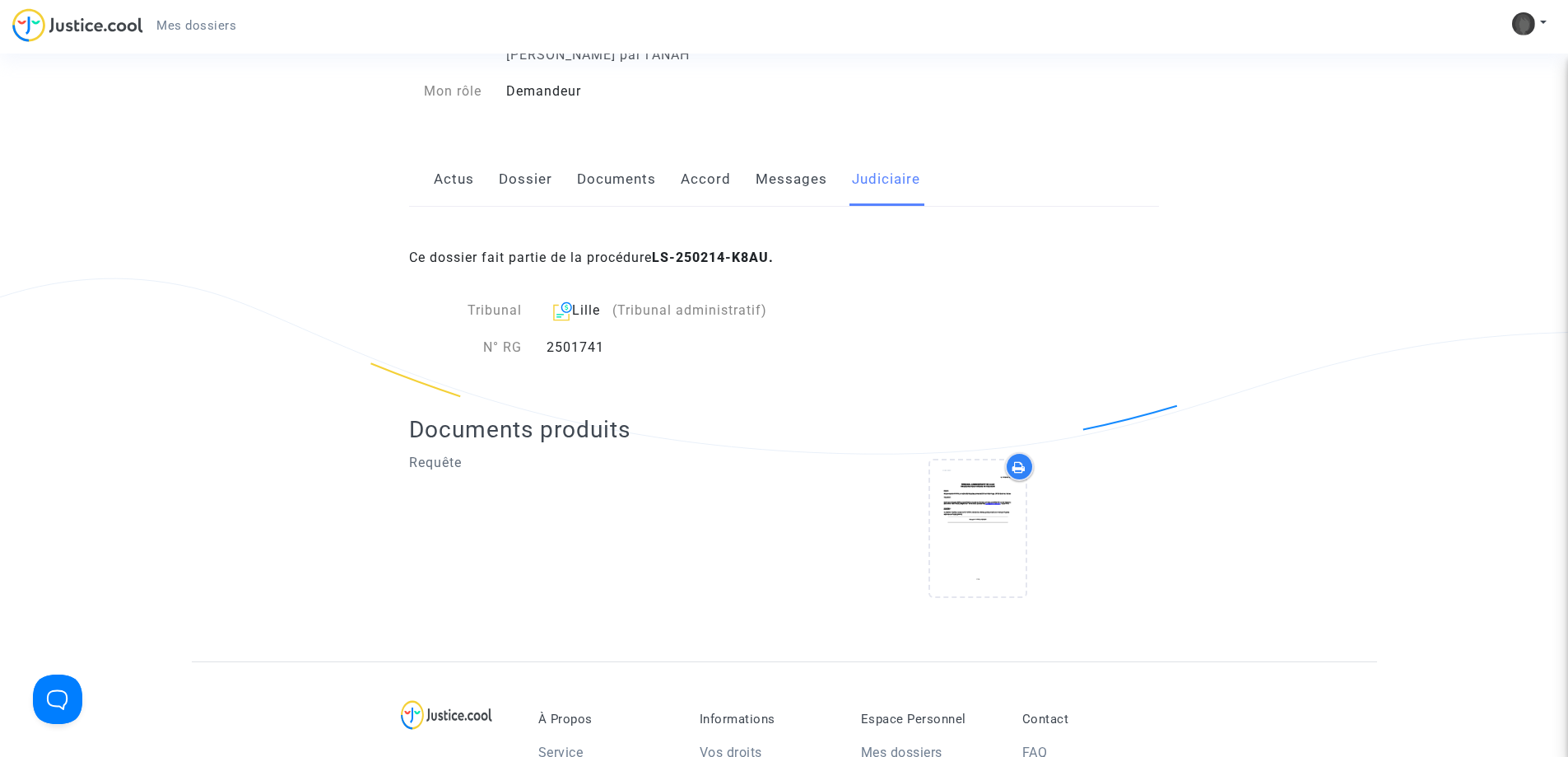
click at [695, 178] on link "Accord" at bounding box center [706, 179] width 50 height 54
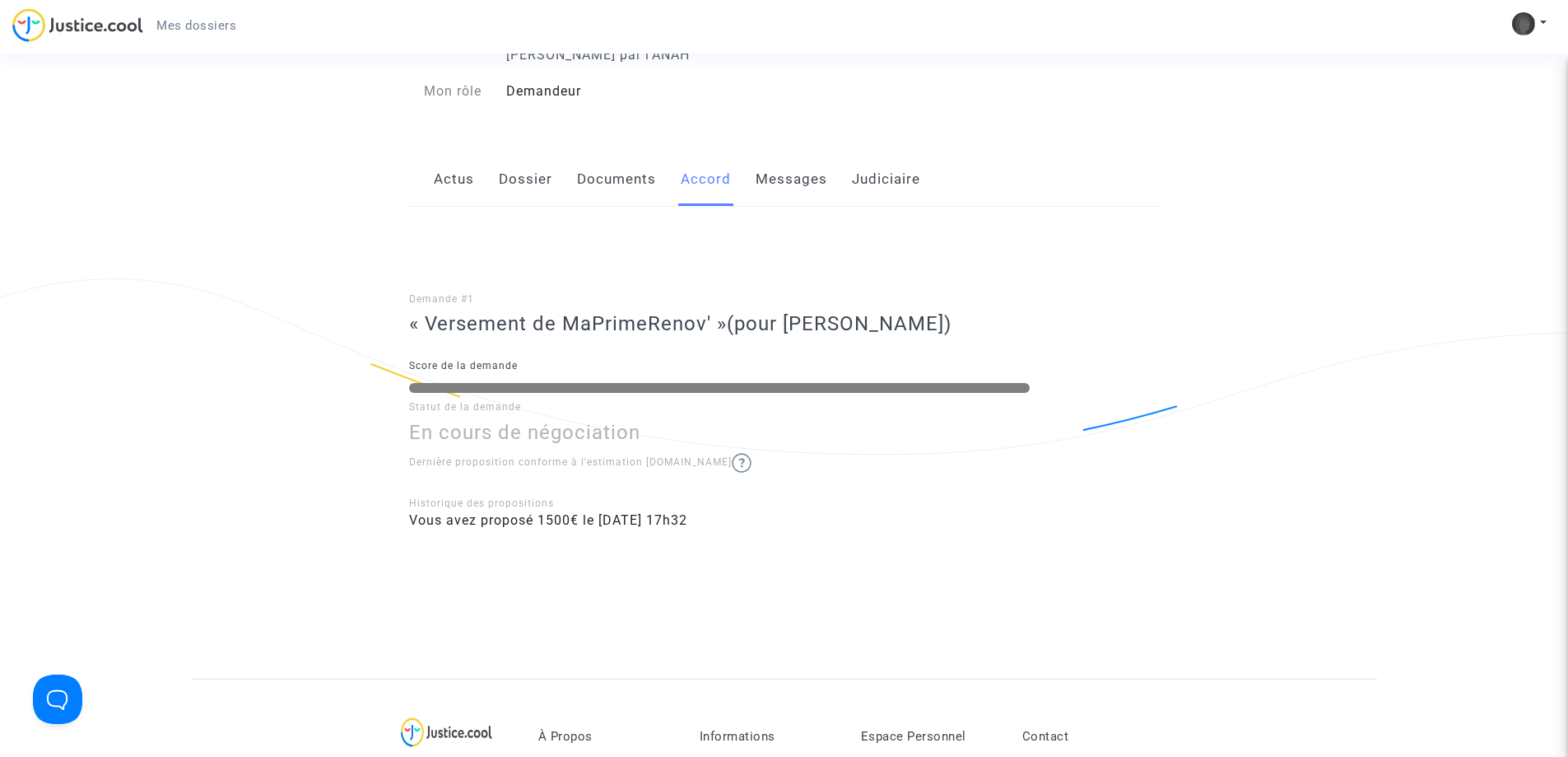
click at [579, 181] on link "Documents" at bounding box center [616, 179] width 79 height 54
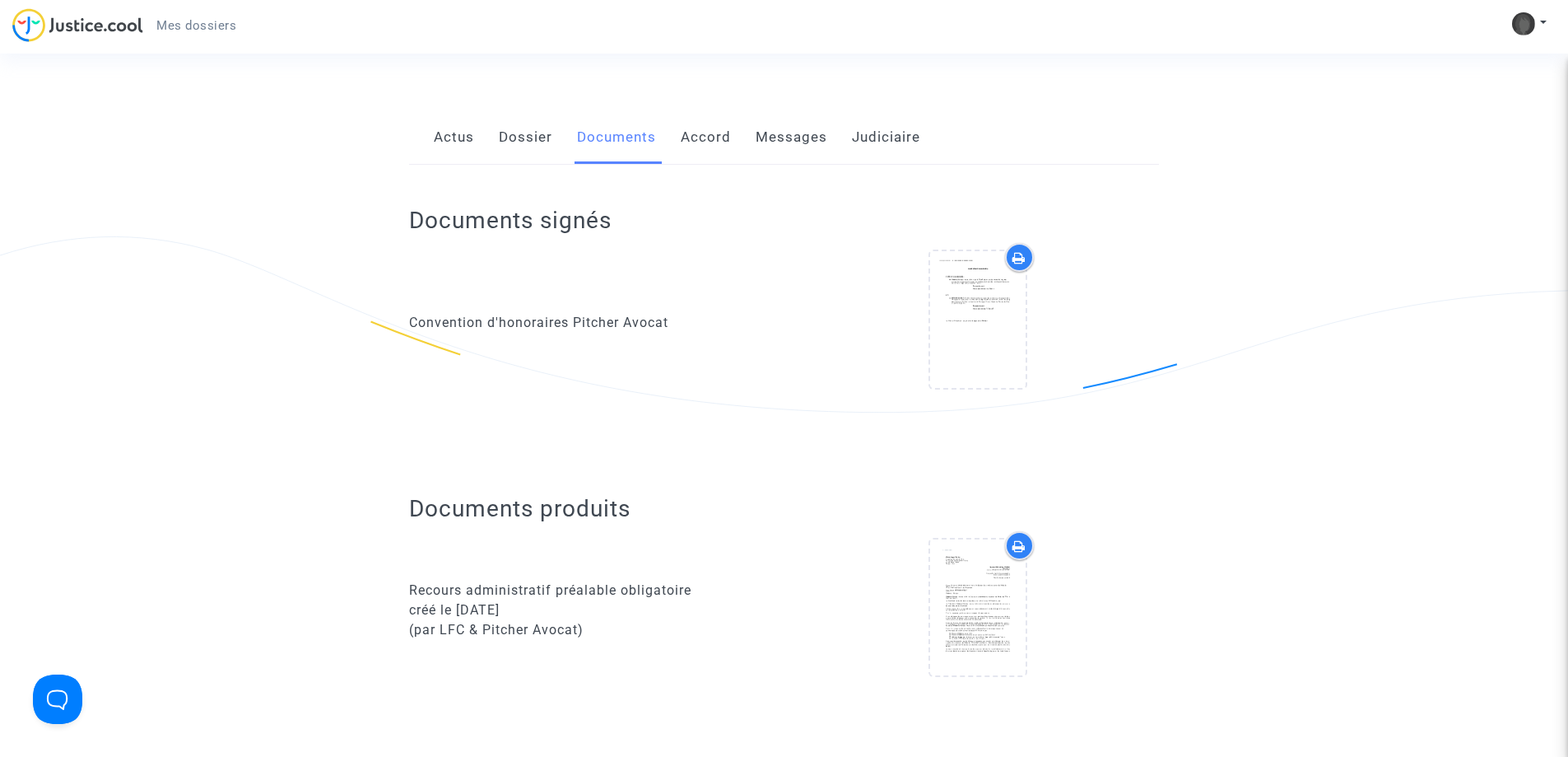
scroll to position [165, 0]
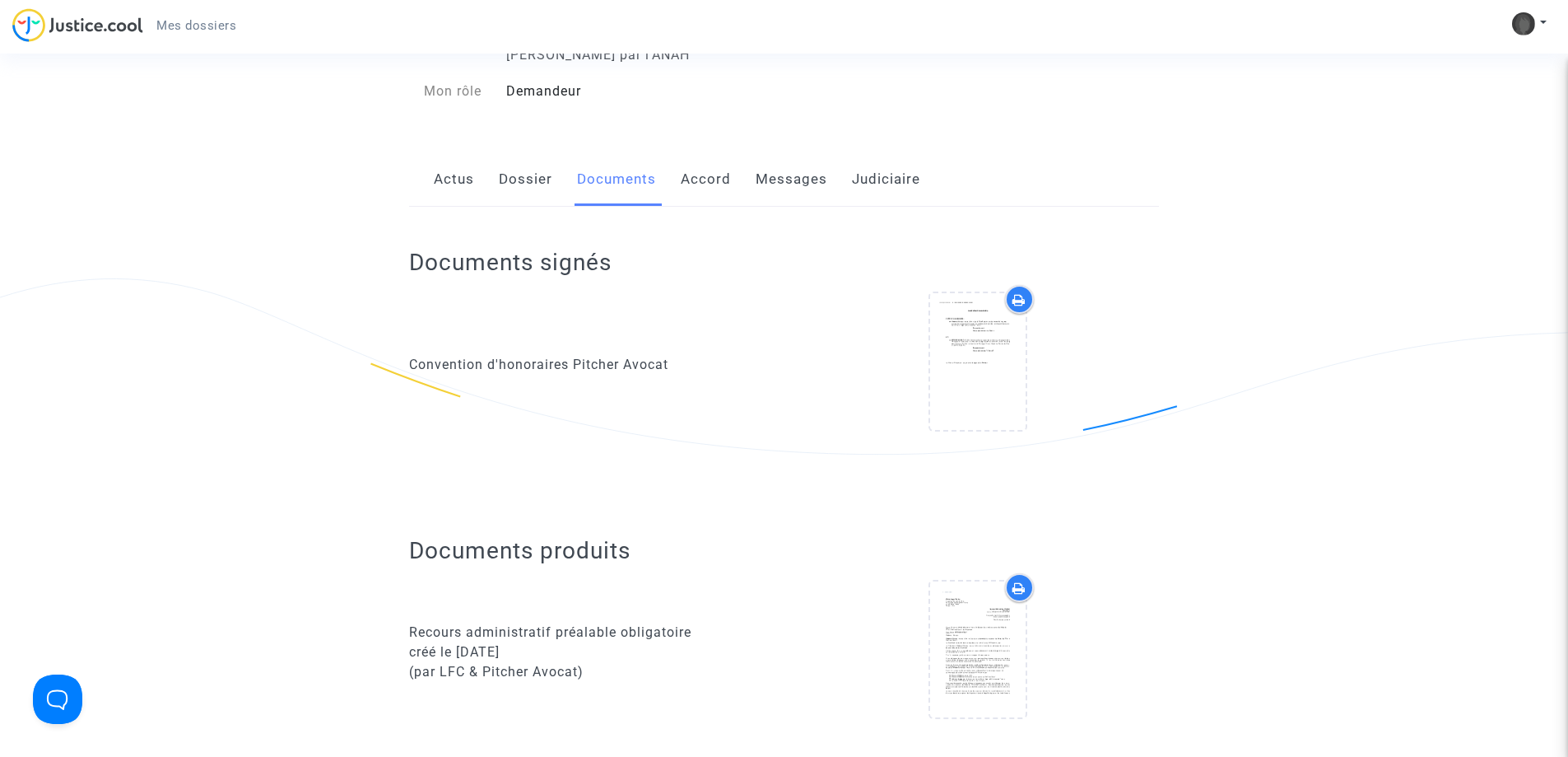
click at [515, 181] on link "Dossier" at bounding box center [526, 179] width 53 height 54
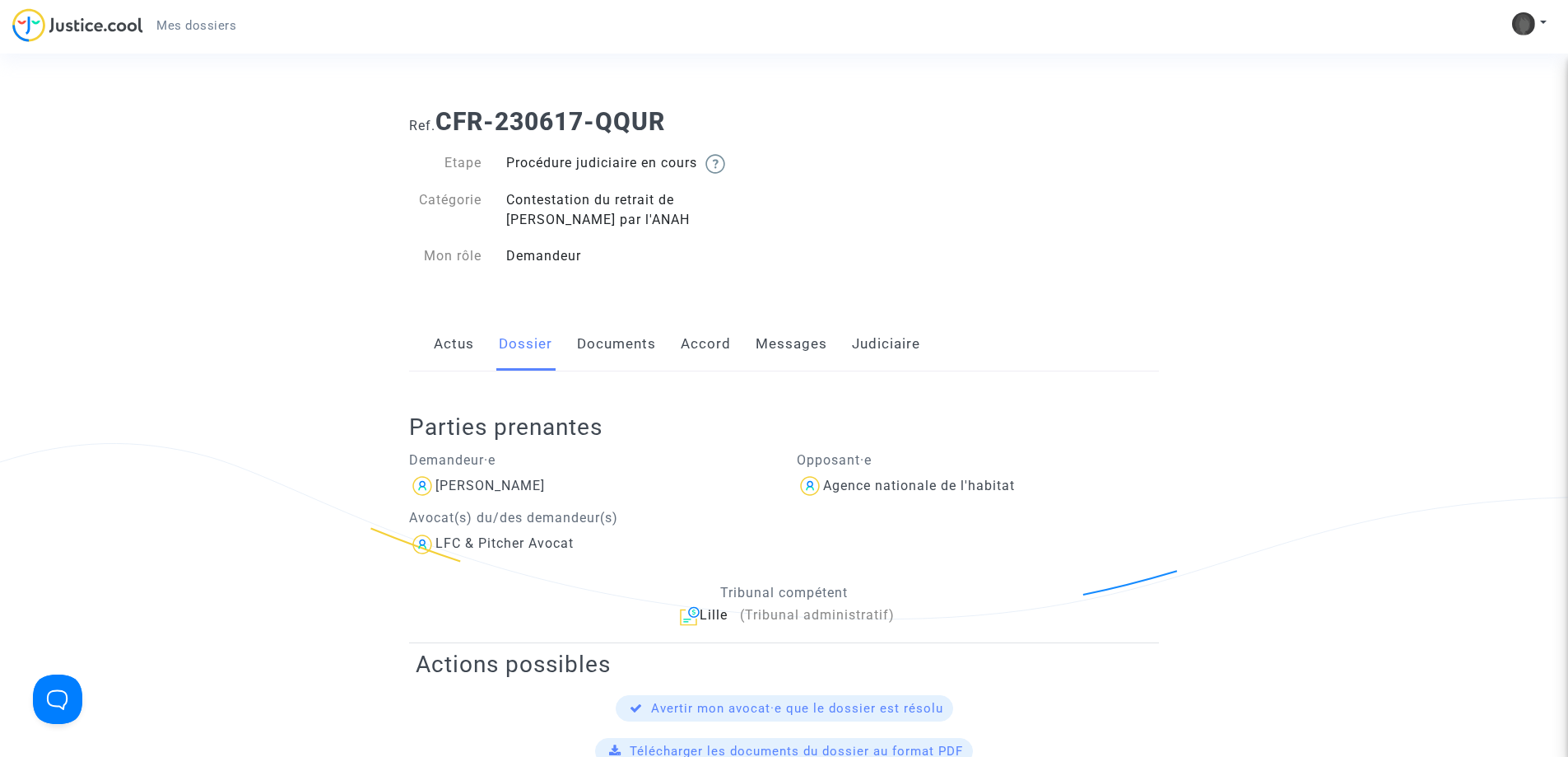
click at [442, 343] on link "Actus" at bounding box center [453, 343] width 41 height 54
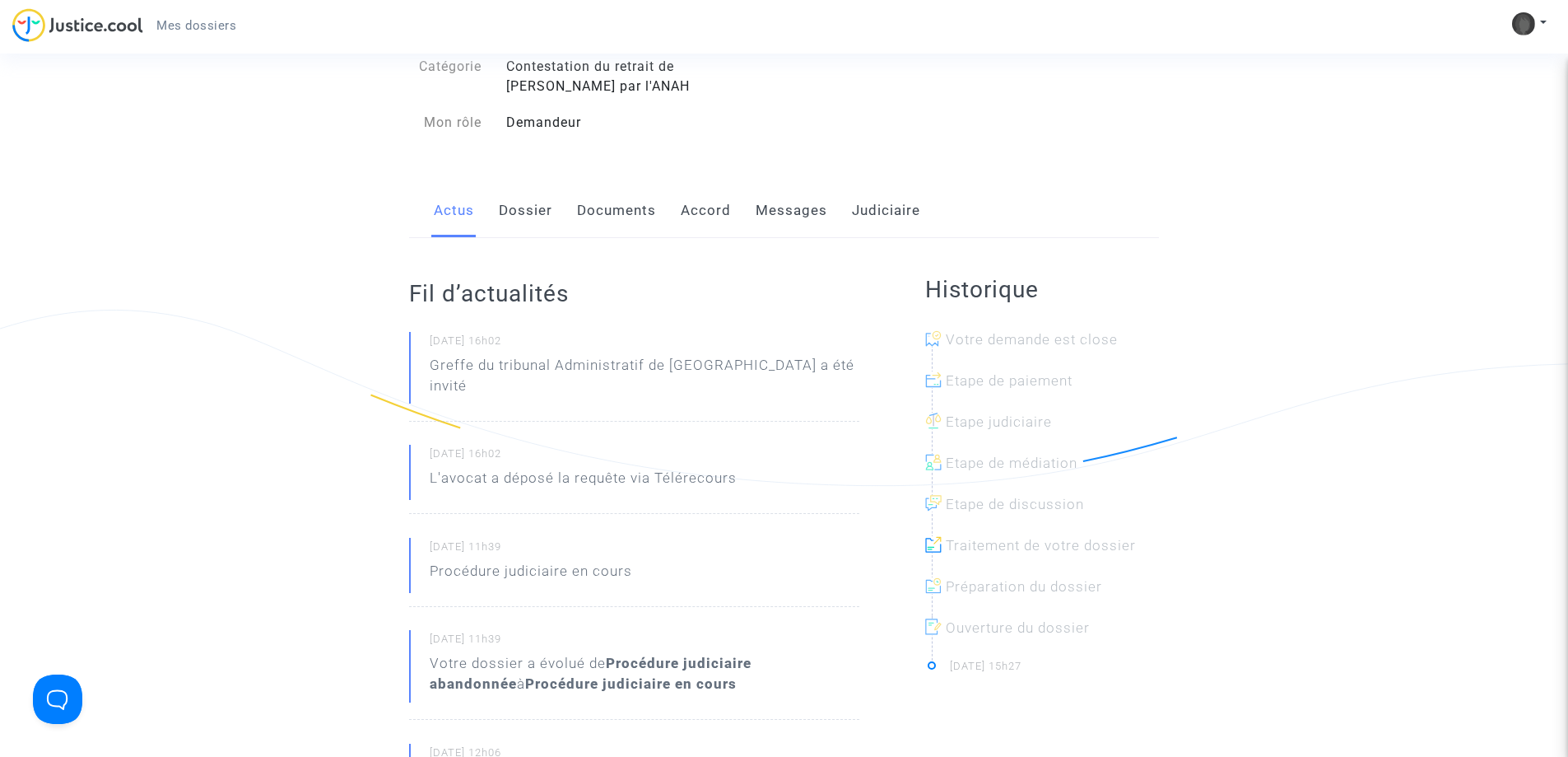
scroll to position [83, 0]
